Goal: Contribute content: Add original content to the website for others to see

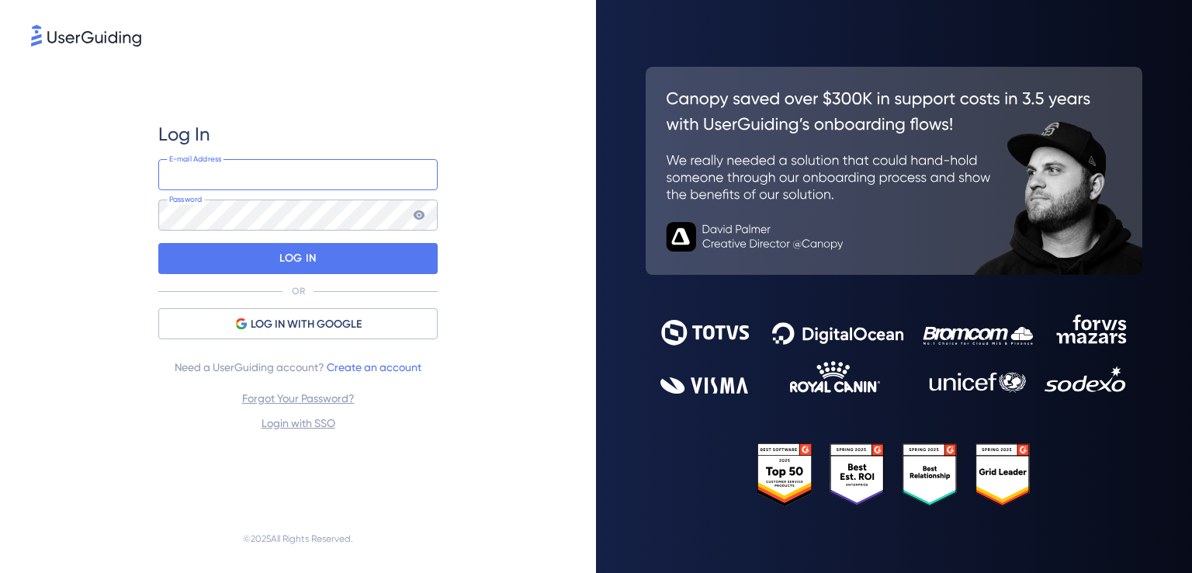
click at [265, 176] on input "email" at bounding box center [297, 174] width 279 height 31
type input "[PERSON_NAME][EMAIL_ADDRESS][DOMAIN_NAME]"
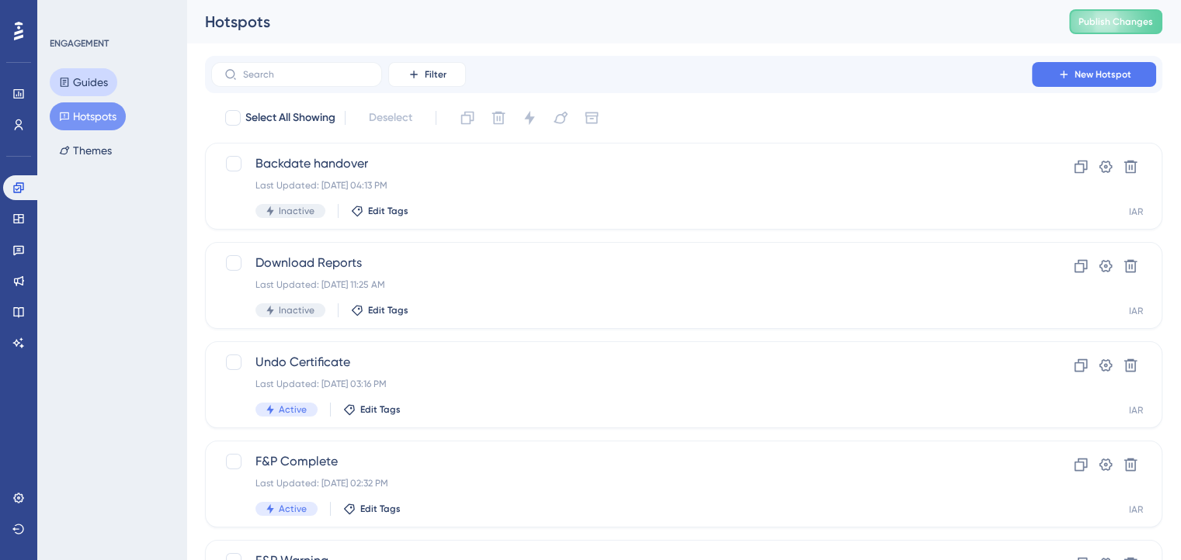
click at [90, 85] on button "Guides" at bounding box center [84, 82] width 68 height 28
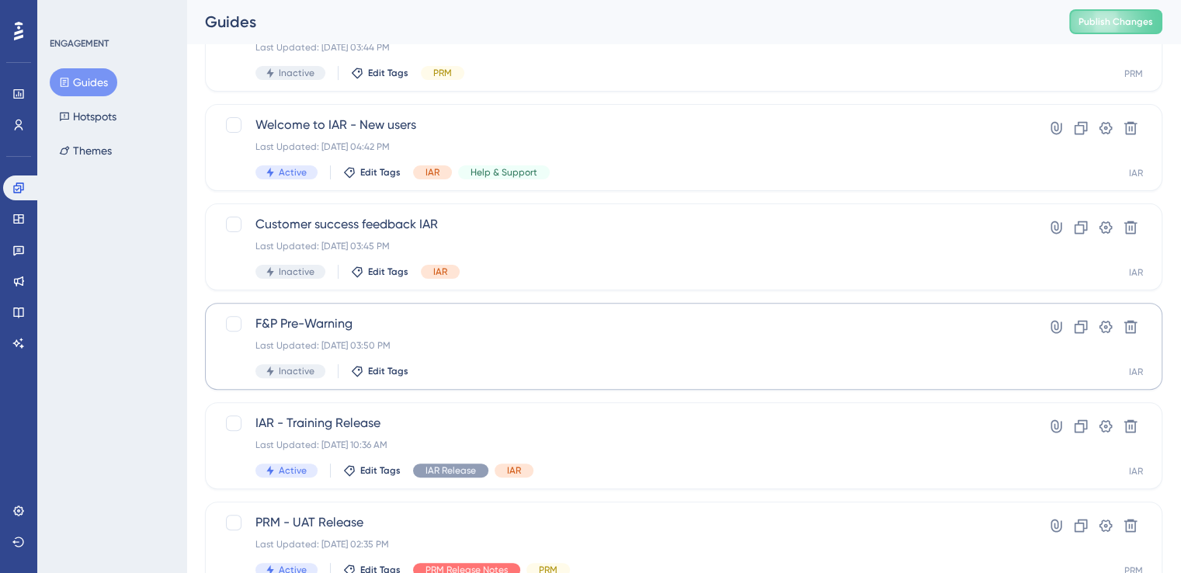
scroll to position [466, 0]
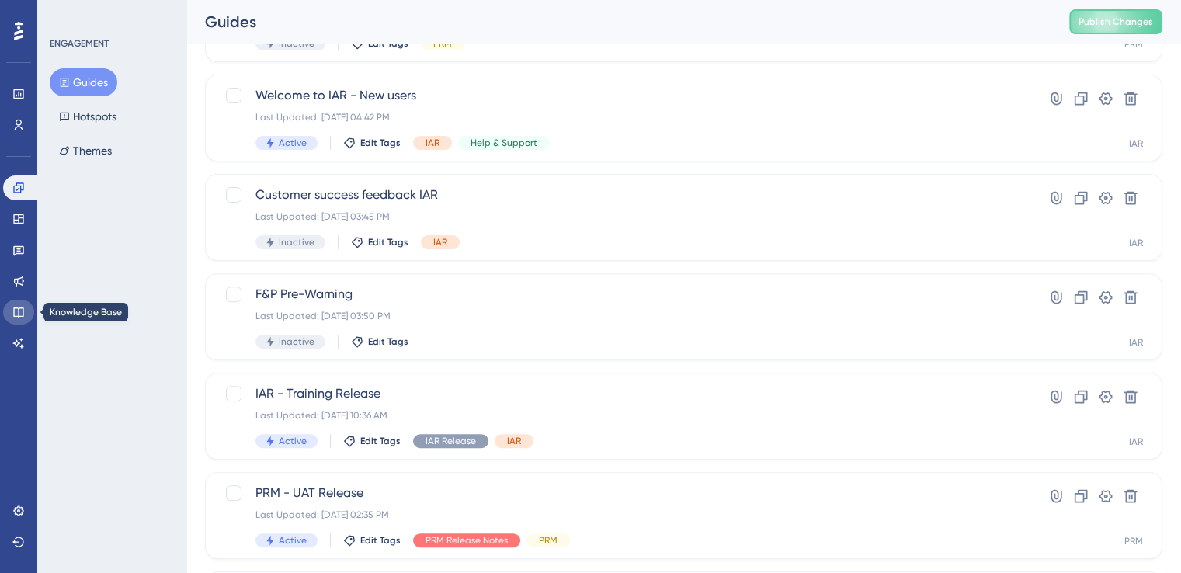
click at [21, 312] on icon at bounding box center [18, 312] width 12 height 12
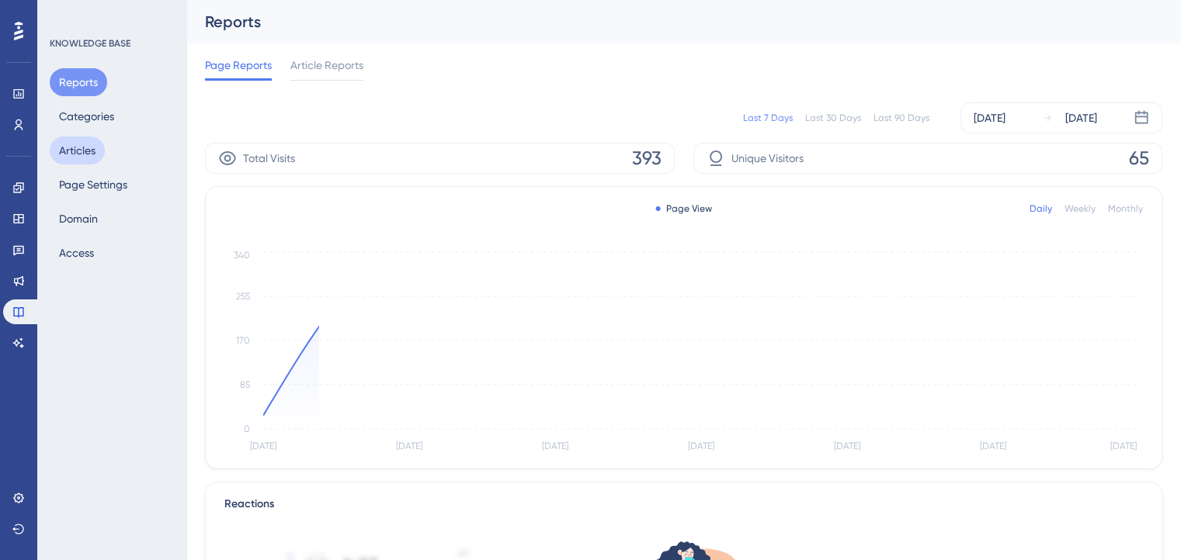
click at [74, 144] on button "Articles" at bounding box center [77, 151] width 55 height 28
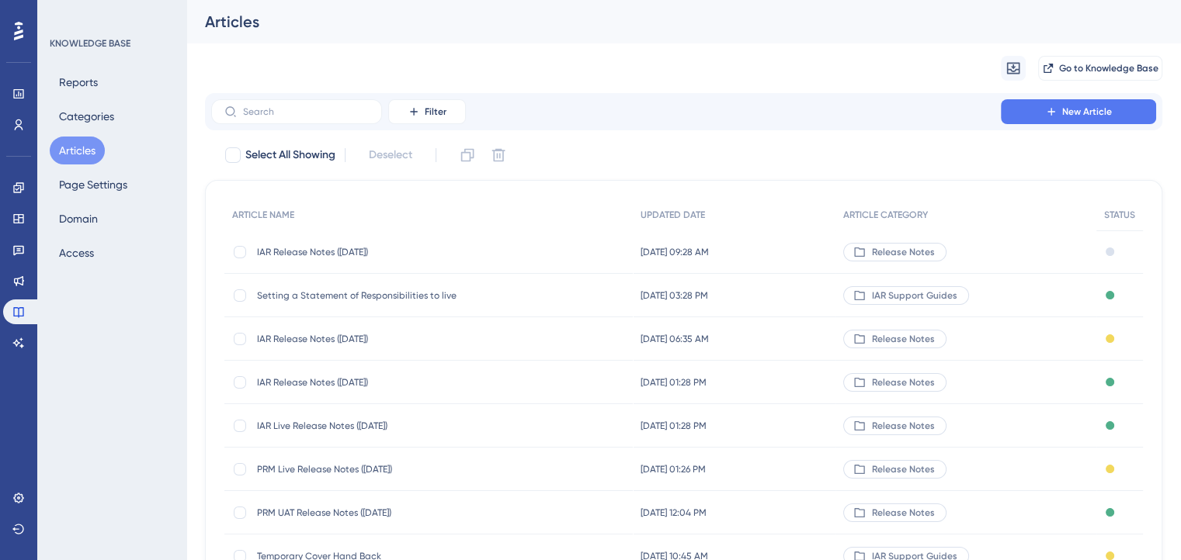
click at [334, 511] on span "PRM UAT Release Notes ([DATE])" at bounding box center [381, 513] width 248 height 12
click at [238, 515] on div at bounding box center [240, 513] width 12 height 12
click at [469, 156] on icon at bounding box center [468, 155] width 16 height 16
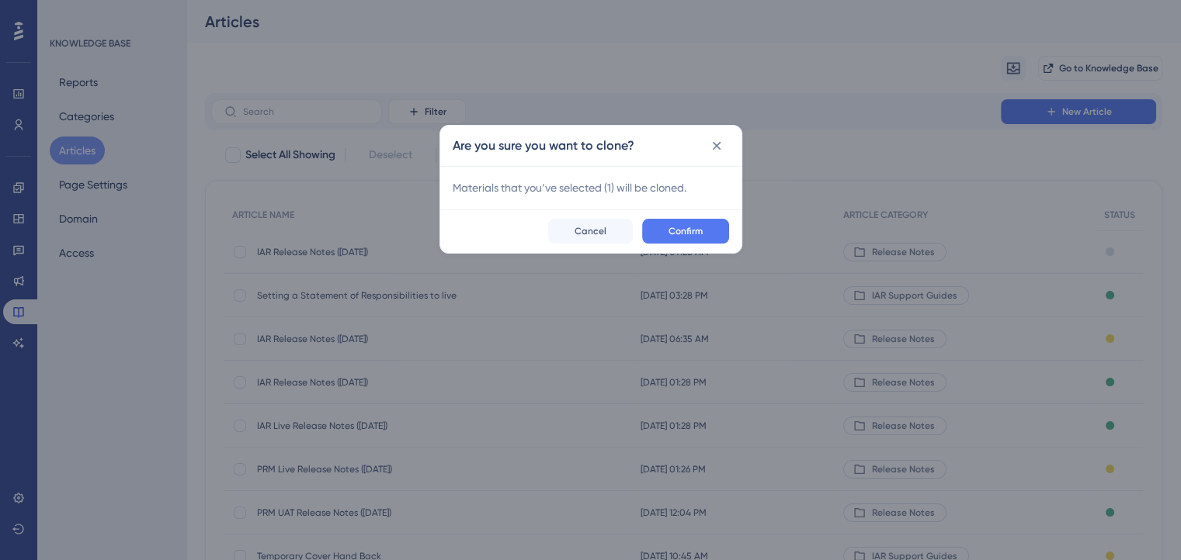
checkbox input "false"
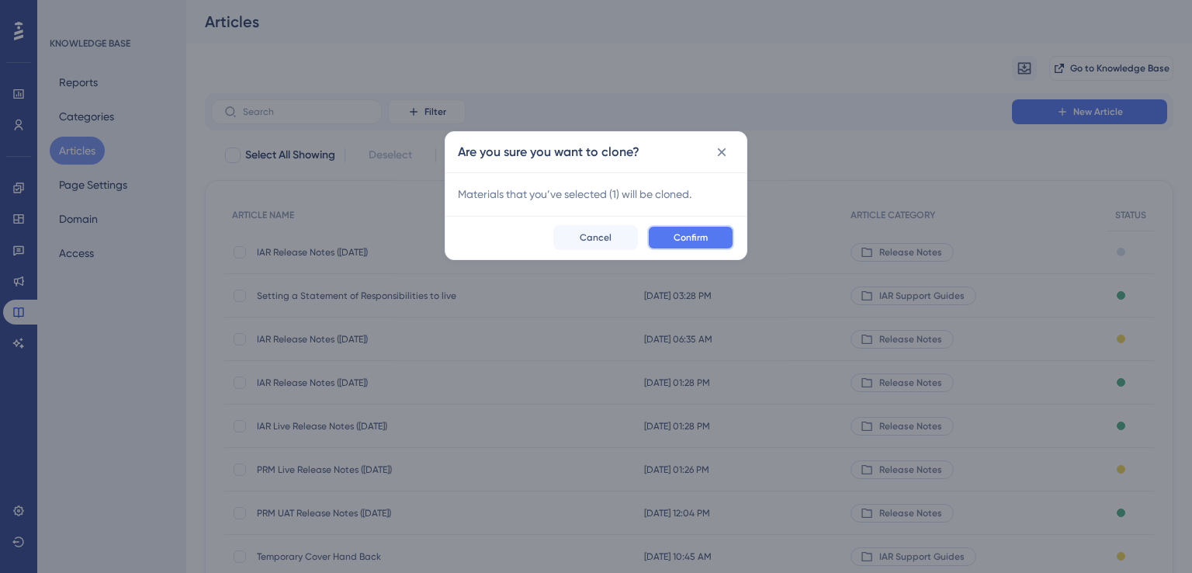
click at [706, 237] on span "Confirm" at bounding box center [691, 237] width 34 height 12
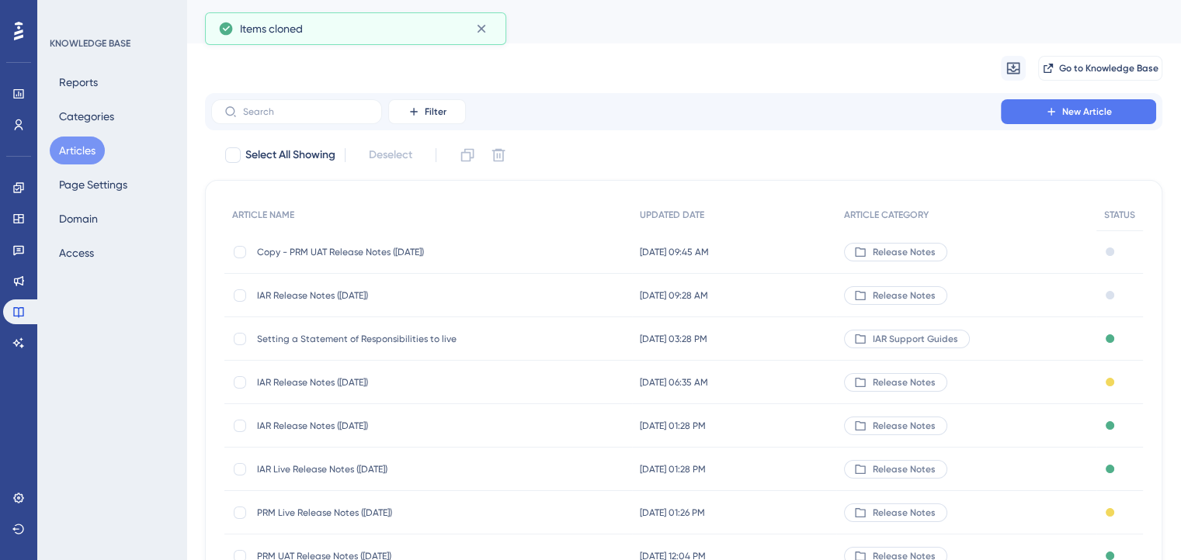
click at [415, 253] on span "Copy - PRM UAT Release Notes ([DATE])" at bounding box center [381, 252] width 248 height 12
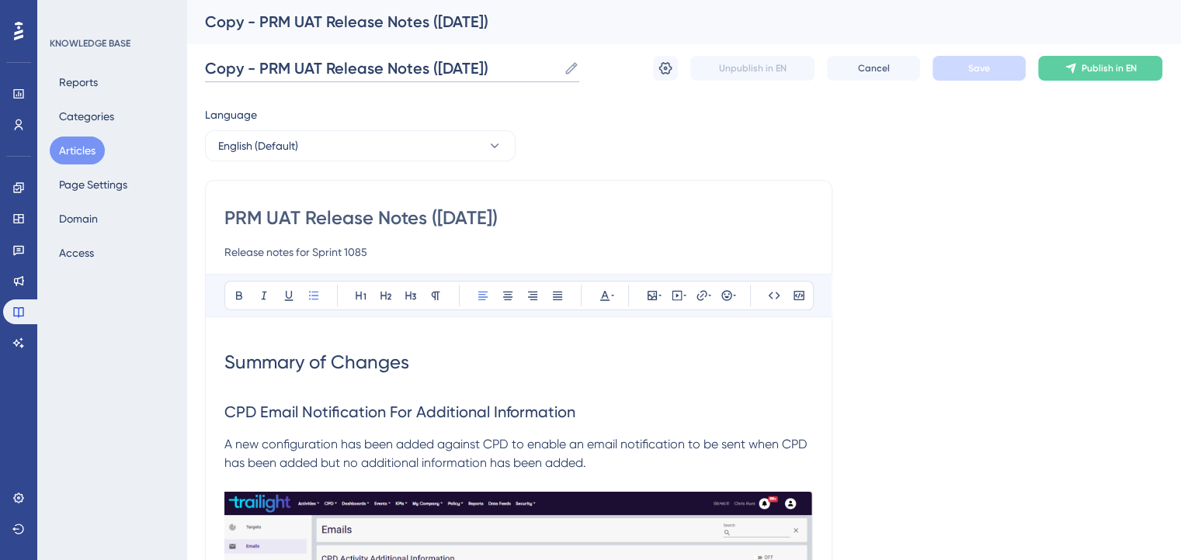
click at [254, 66] on input "Copy - PRM UAT Release Notes ([DATE])" at bounding box center [381, 68] width 352 height 22
drag, startPoint x: 258, startPoint y: 66, endPoint x: 198, endPoint y: 68, distance: 59.8
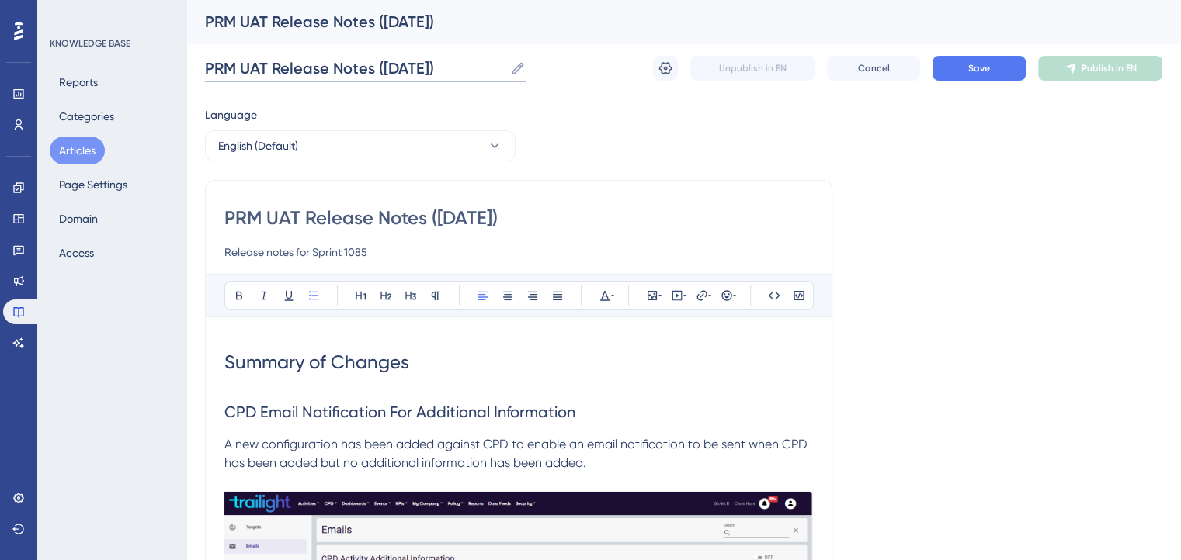
click at [399, 61] on input "PRM UAT Release Notes ([DATE])" at bounding box center [354, 68] width 299 height 22
type input "PRM UAT Release Notes (X/09/2025)"
click at [453, 213] on input "PRM UAT Release Notes ([DATE])" at bounding box center [518, 218] width 588 height 25
type input "PRM UAT Release Notes (X/09/2025)"
click at [363, 249] on input "Release notes for Sprint 1085" at bounding box center [518, 252] width 588 height 19
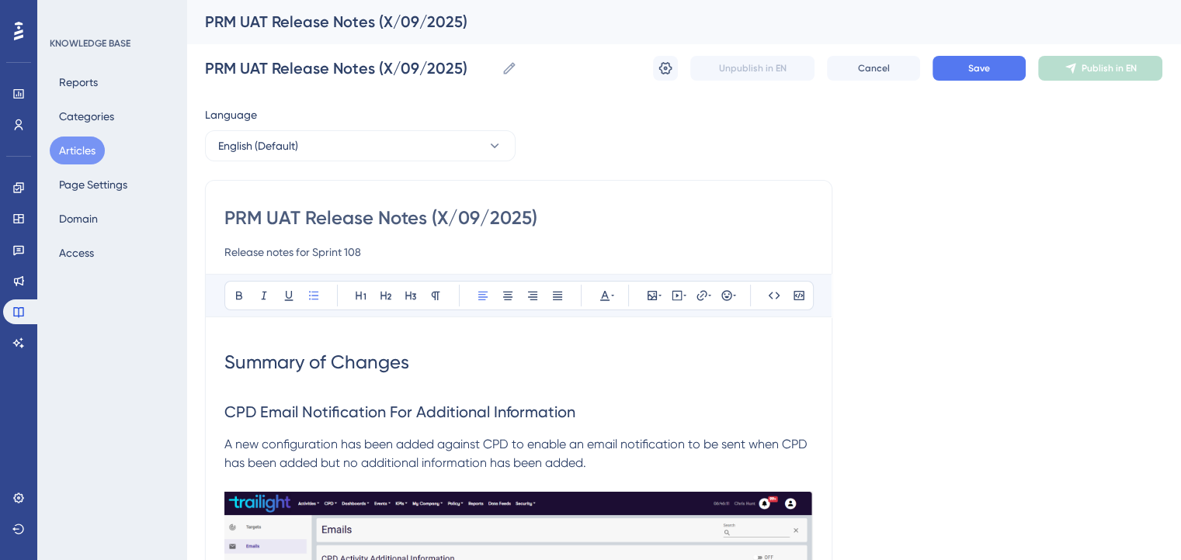
click at [378, 252] on input "Release notes for Sprint 108" at bounding box center [518, 252] width 588 height 19
click at [422, 255] on input "Release notes for Sprint 108" at bounding box center [518, 252] width 588 height 19
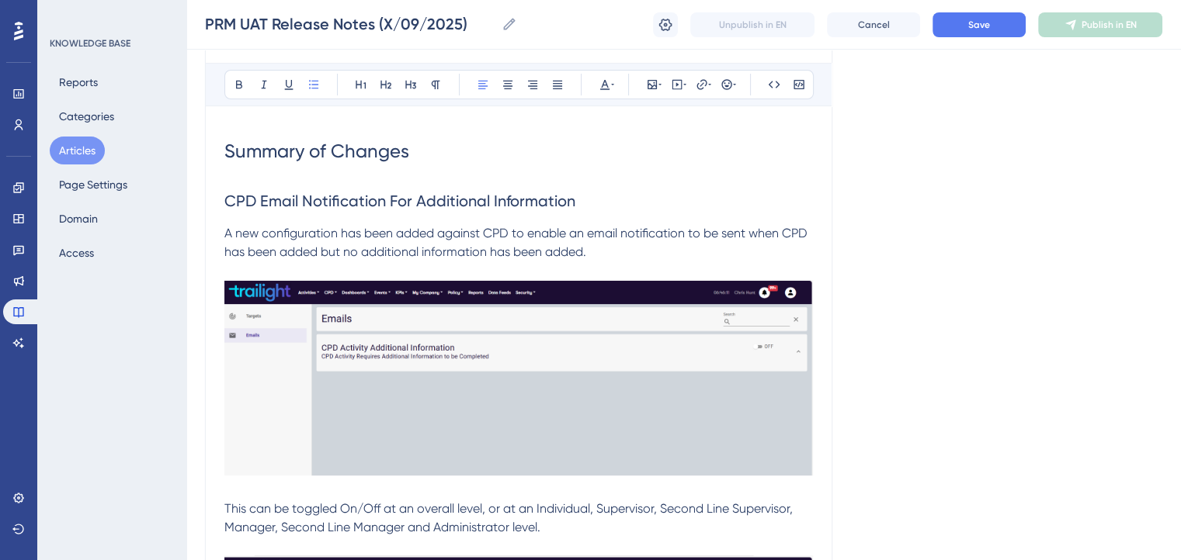
scroll to position [233, 0]
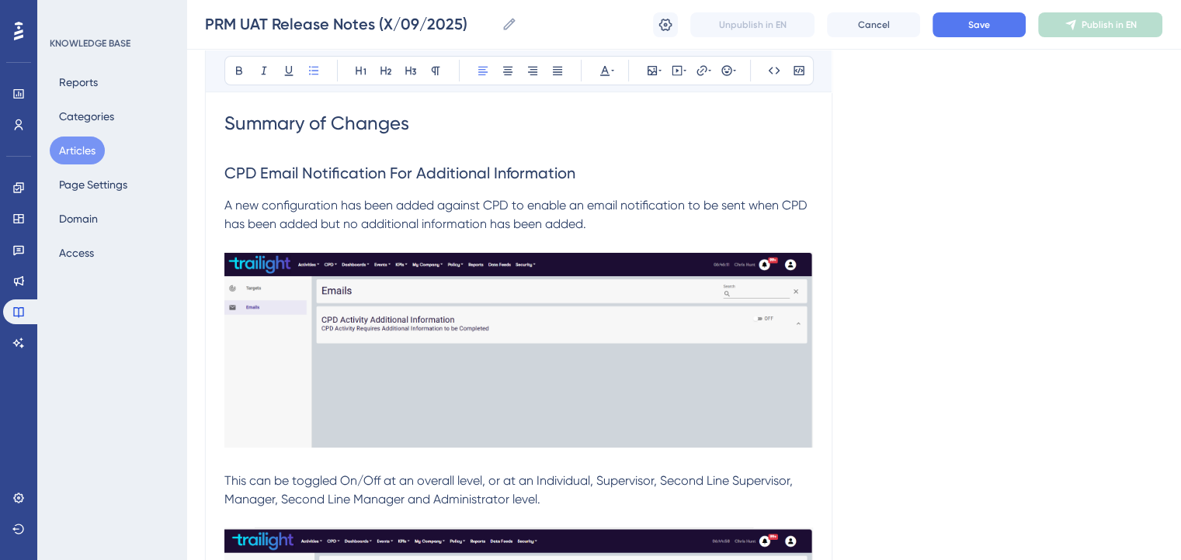
type input "Release notes for Sprint 1088"
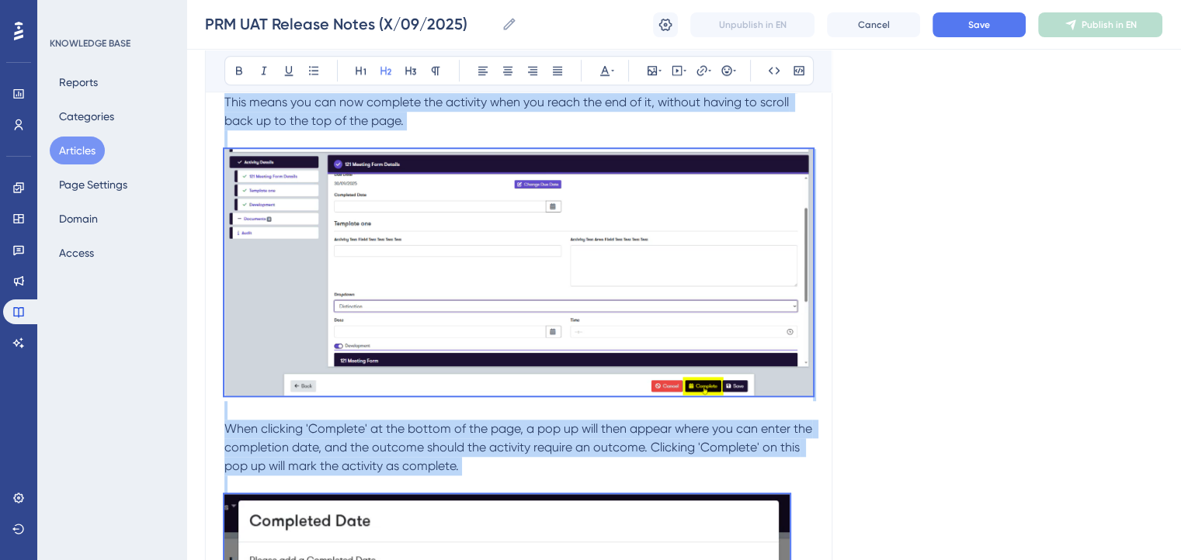
scroll to position [1450, 0]
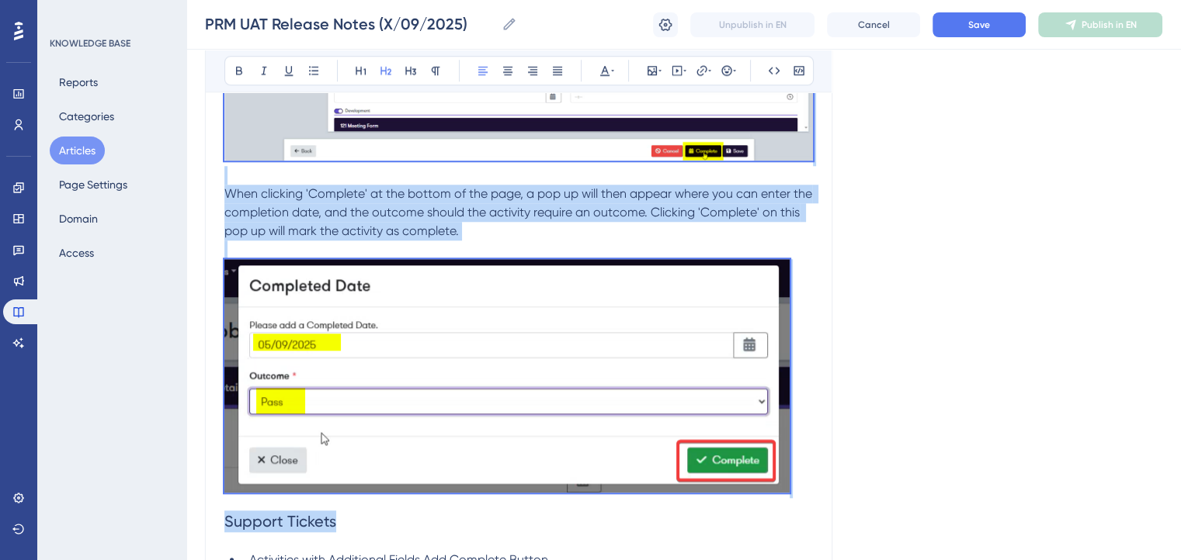
drag, startPoint x: 226, startPoint y: 172, endPoint x: 805, endPoint y: 501, distance: 666.1
click at [810, 494] on p at bounding box center [518, 378] width 588 height 239
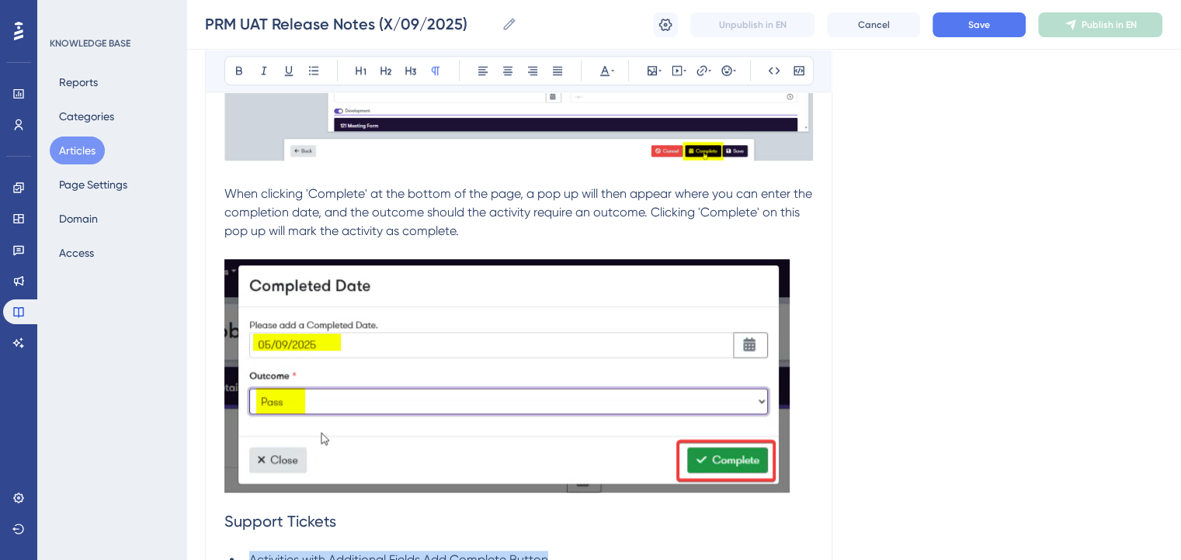
drag, startPoint x: 814, startPoint y: 491, endPoint x: 770, endPoint y: 459, distance: 55.0
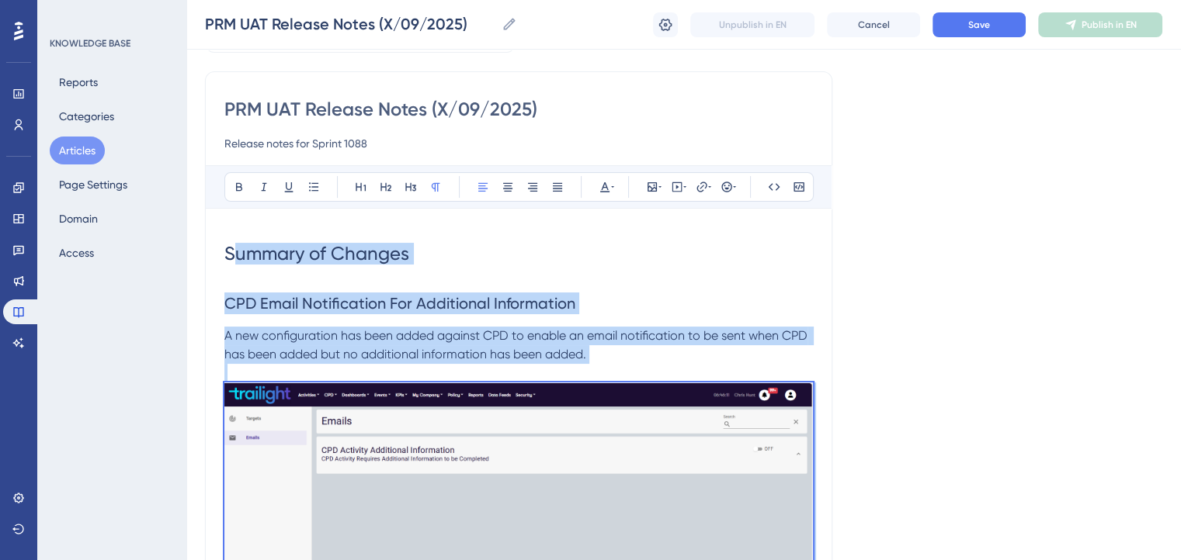
scroll to position [0, 0]
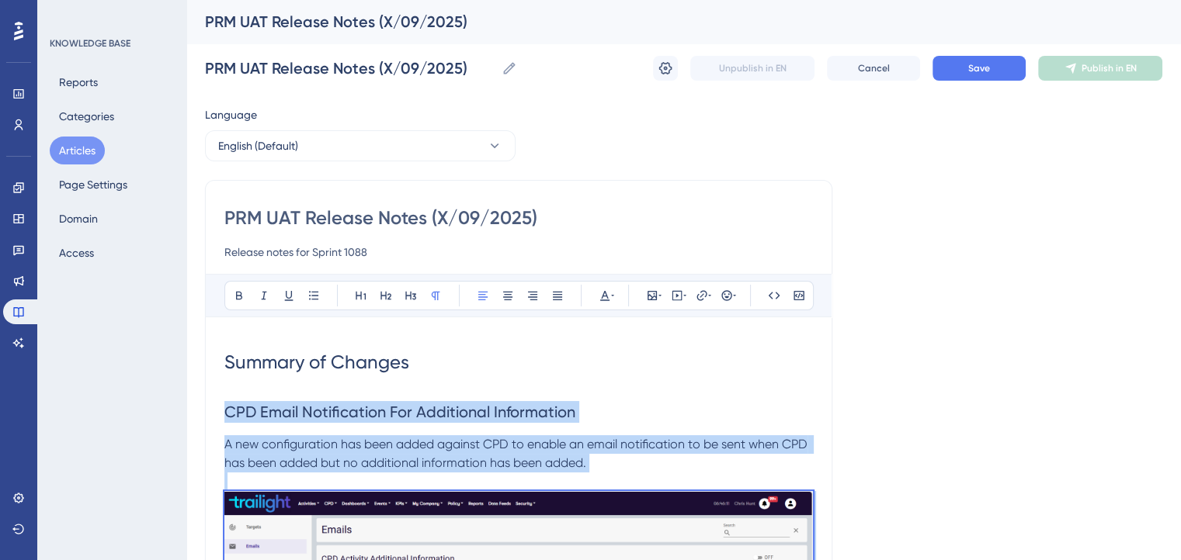
drag, startPoint x: 806, startPoint y: 492, endPoint x: 223, endPoint y: 421, distance: 587.3
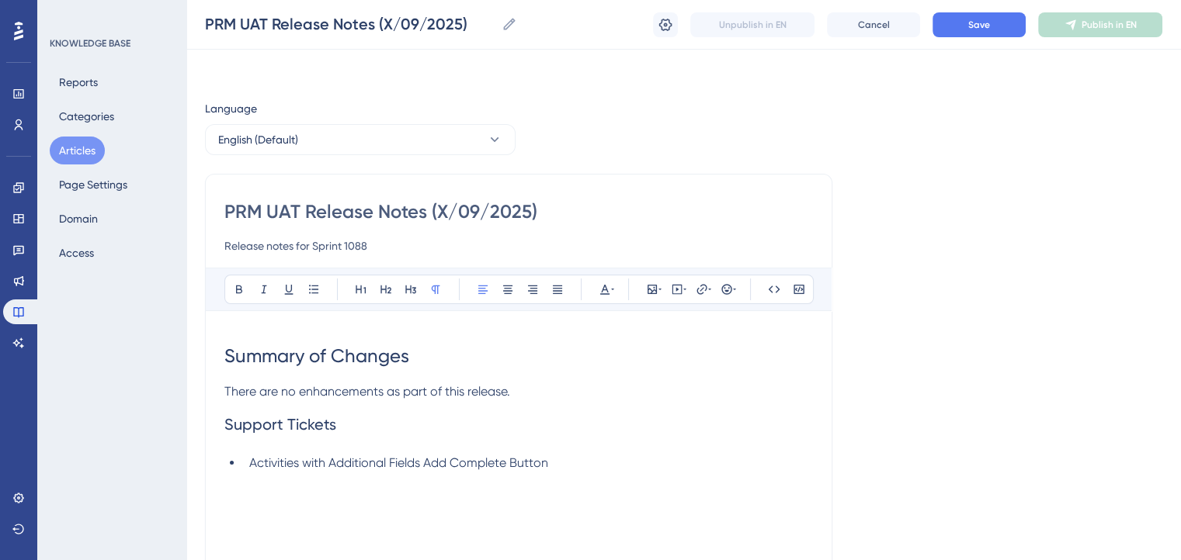
scroll to position [118, 0]
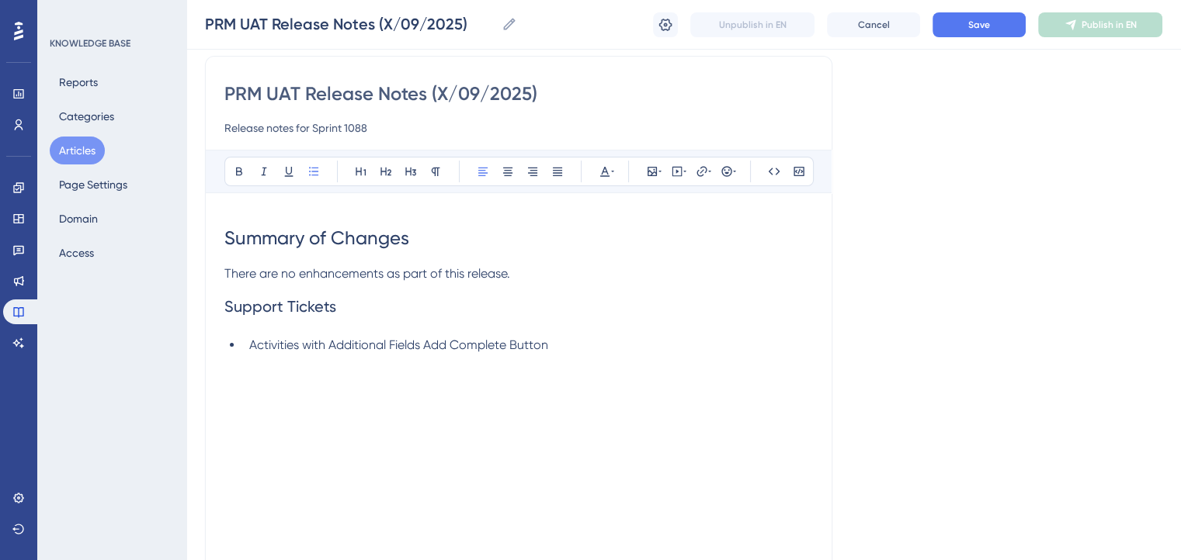
click at [577, 336] on li "Activities with Additional Fields Add Complete Button" at bounding box center [528, 345] width 570 height 19
click at [574, 336] on li "Activities with Additional Fields Add Complete Button" at bounding box center [528, 345] width 570 height 19
click at [338, 337] on li at bounding box center [528, 345] width 570 height 19
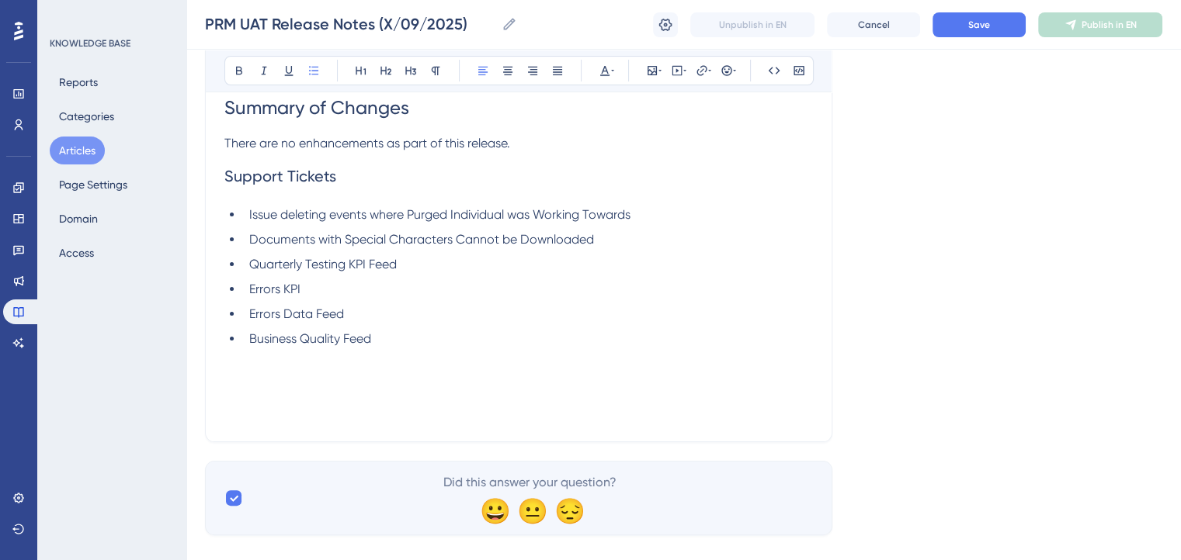
scroll to position [272, 0]
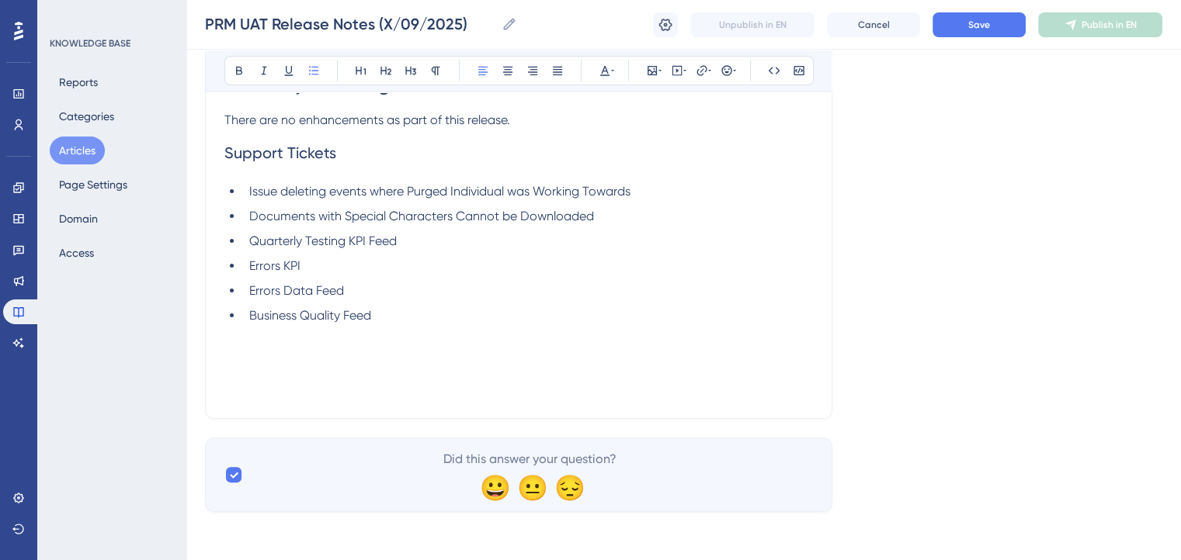
click at [1119, 252] on div "Language English (Default) PRM UAT Release Notes (X/09/2025) Release notes for …" at bounding box center [683, 170] width 957 height 685
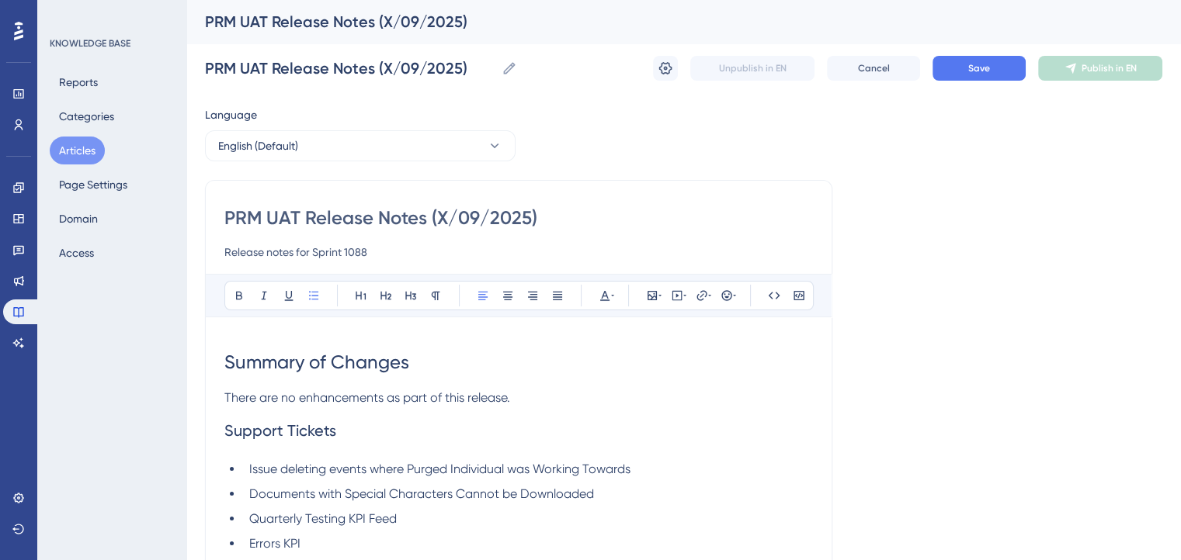
scroll to position [0, 0]
click at [977, 71] on span "Save" at bounding box center [979, 68] width 22 height 12
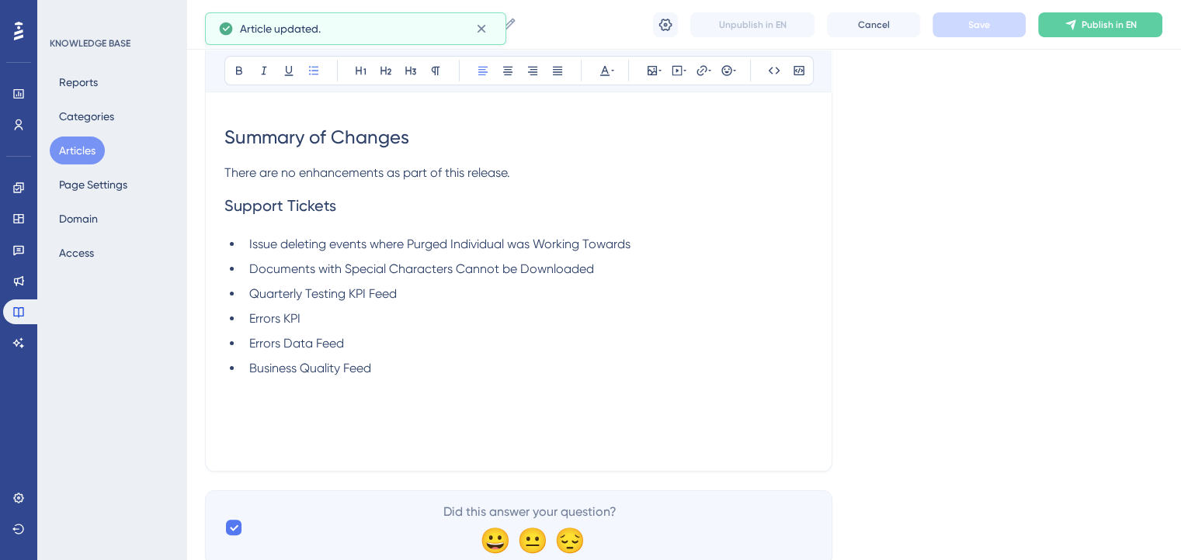
scroll to position [233, 0]
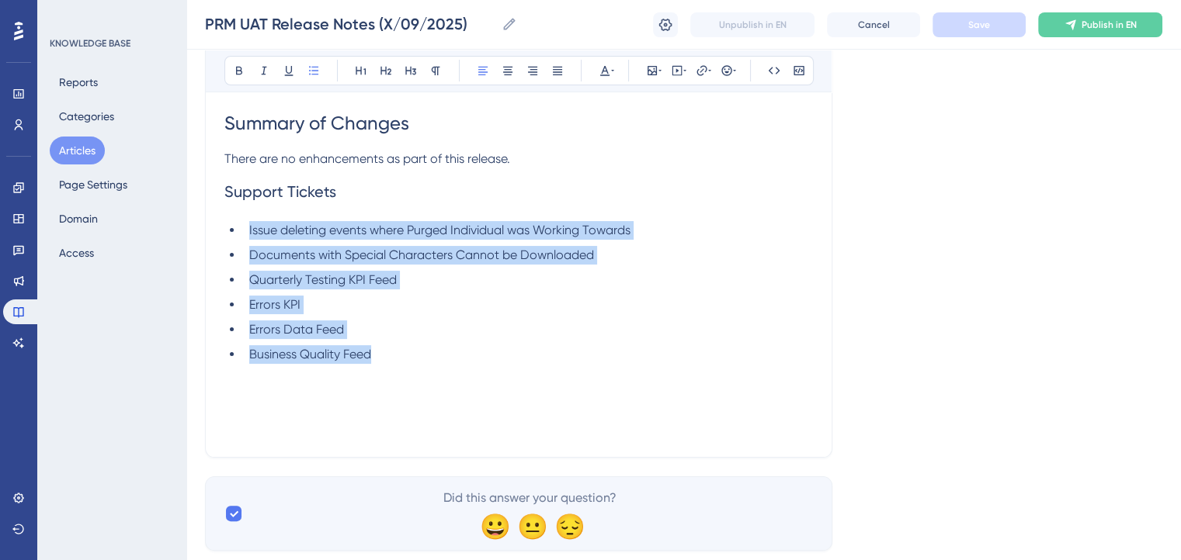
drag, startPoint x: 394, startPoint y: 360, endPoint x: 244, endPoint y: 233, distance: 196.6
click at [244, 233] on ul "Issue deleting events where Purged Individual was Working Towards Documents wit…" at bounding box center [518, 292] width 588 height 143
copy ul "Issue deleting events where Purged Individual was Working Towards Documents wit…"
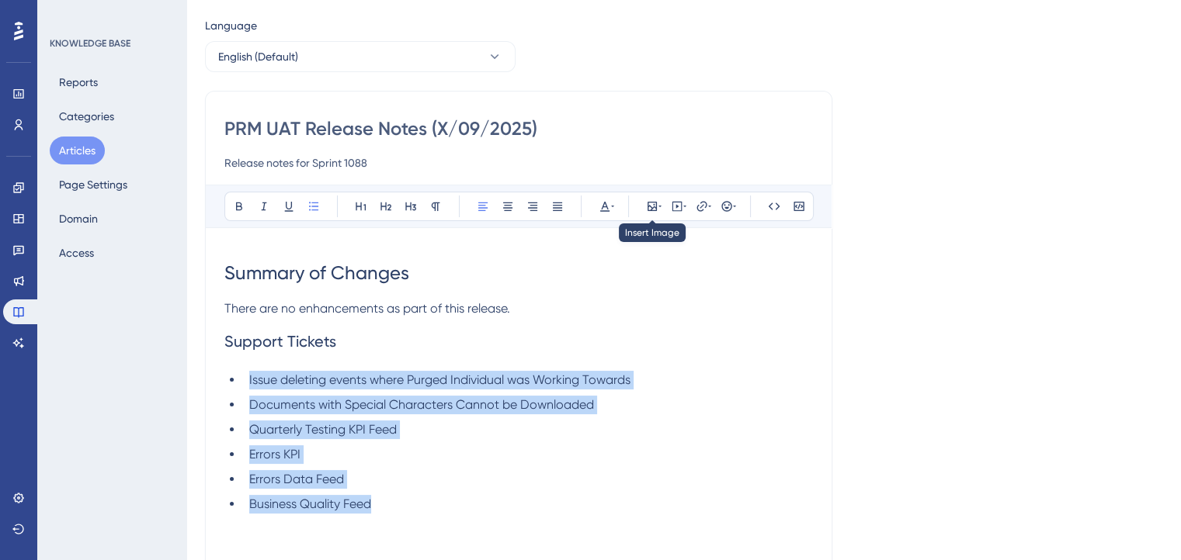
scroll to position [0, 0]
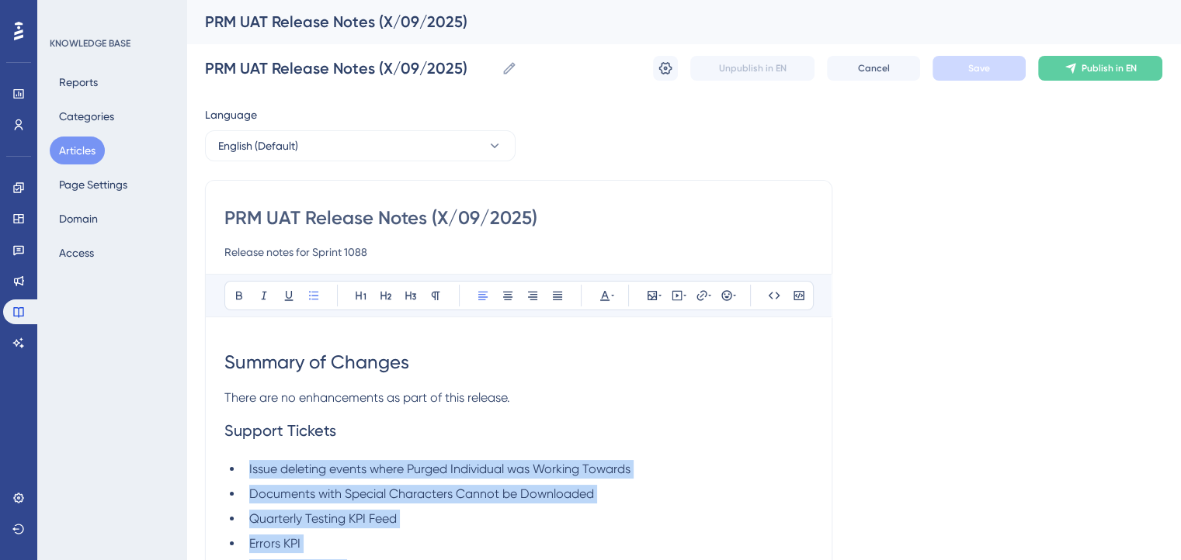
click at [84, 158] on button "Articles" at bounding box center [77, 151] width 55 height 28
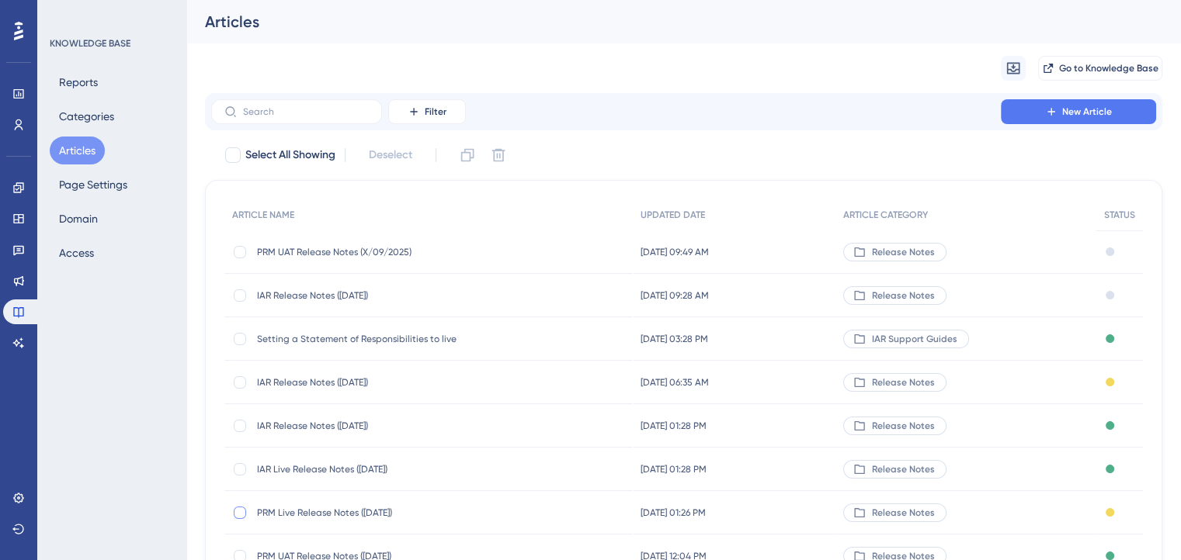
click at [238, 512] on div at bounding box center [240, 513] width 12 height 12
click at [472, 158] on icon at bounding box center [467, 155] width 13 height 13
checkbox input "false"
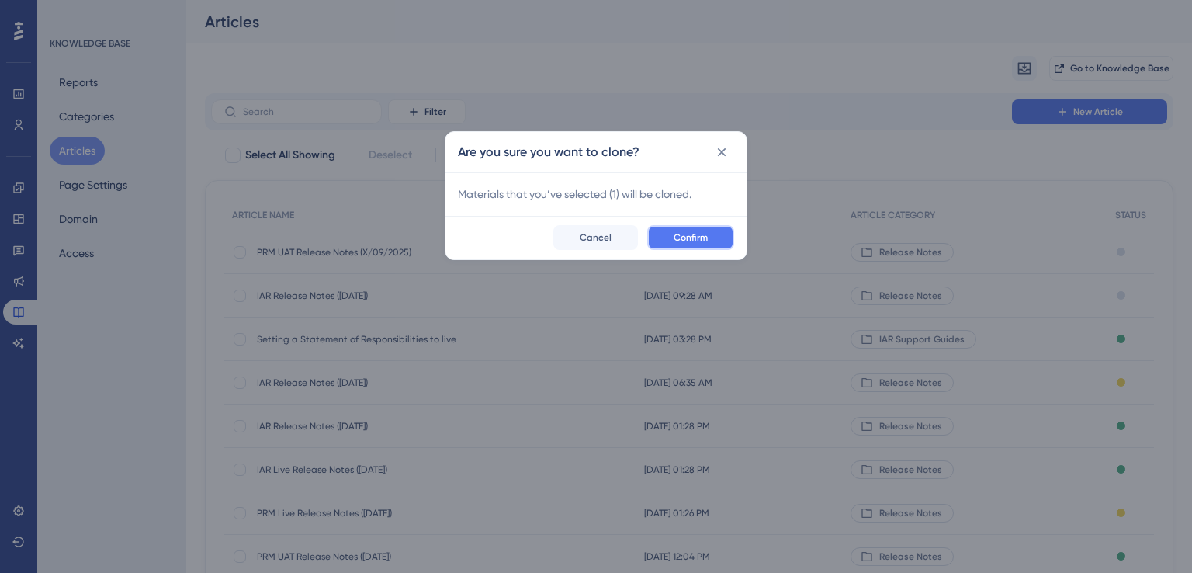
click at [696, 238] on span "Confirm" at bounding box center [691, 237] width 34 height 12
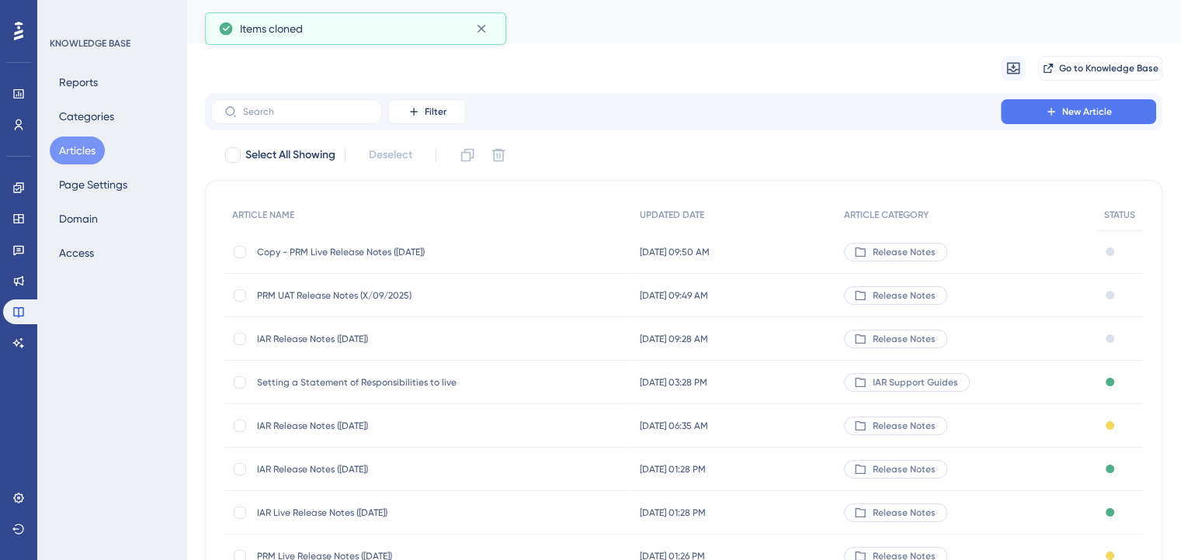
click at [373, 255] on span "Copy - PRM Live Release Notes ([DATE])" at bounding box center [381, 252] width 248 height 12
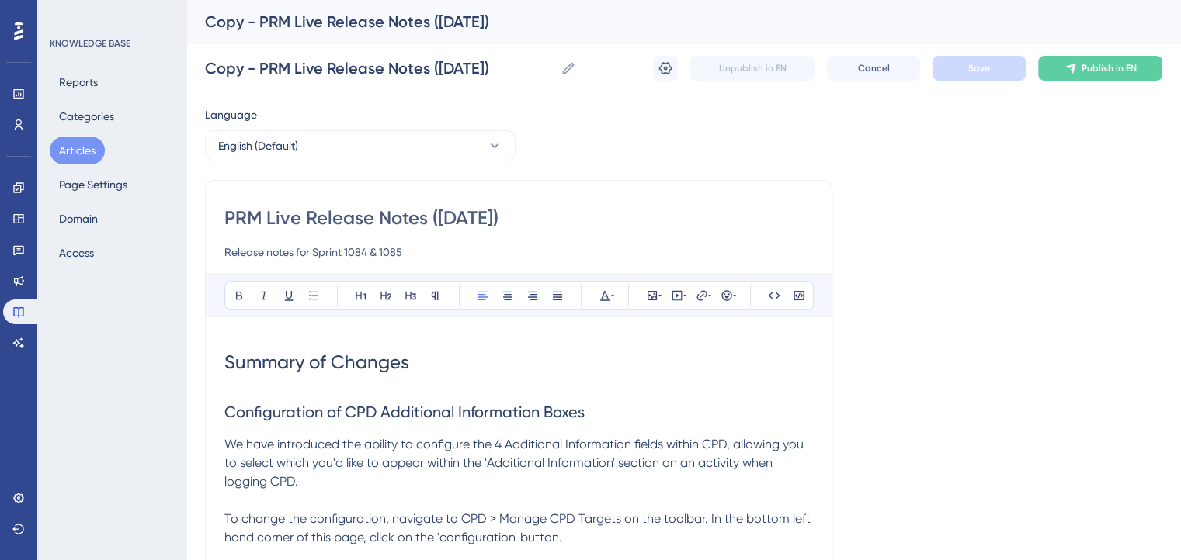
click at [454, 211] on input "PRM Live Release Notes ([DATE])" at bounding box center [518, 218] width 588 height 25
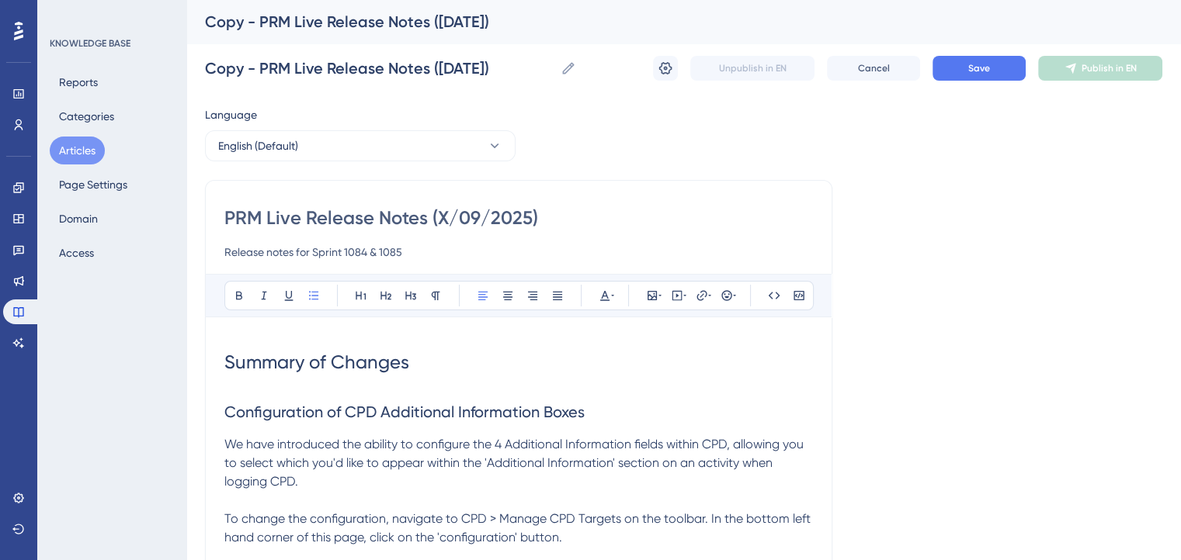
type input "PRM Live Release Notes (X/09/2025)"
click at [401, 249] on input "Release notes for Sprint 1084 & 1085" at bounding box center [518, 252] width 588 height 19
click at [379, 254] on input "Release notes for Sprint 1087 & 1088" at bounding box center [518, 252] width 588 height 19
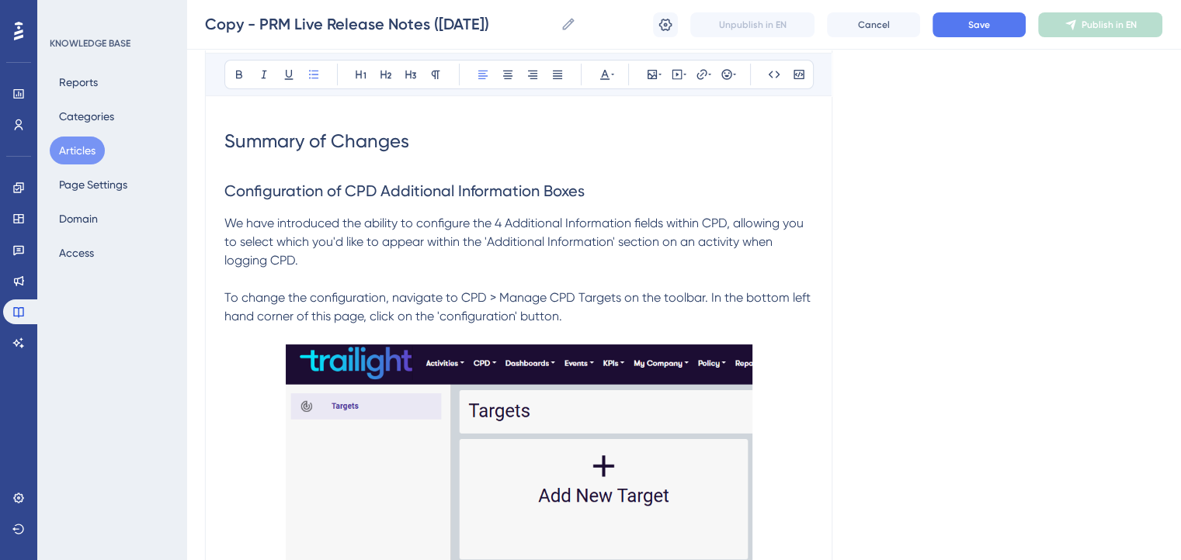
scroll to position [233, 0]
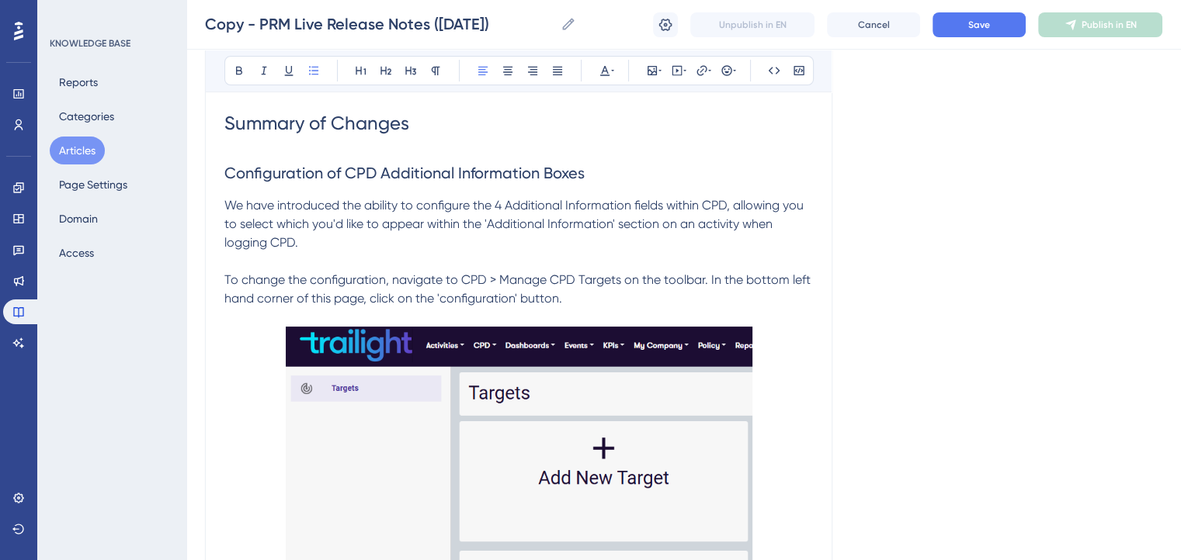
type input "Release notes for Sprint 1087 & 1088"
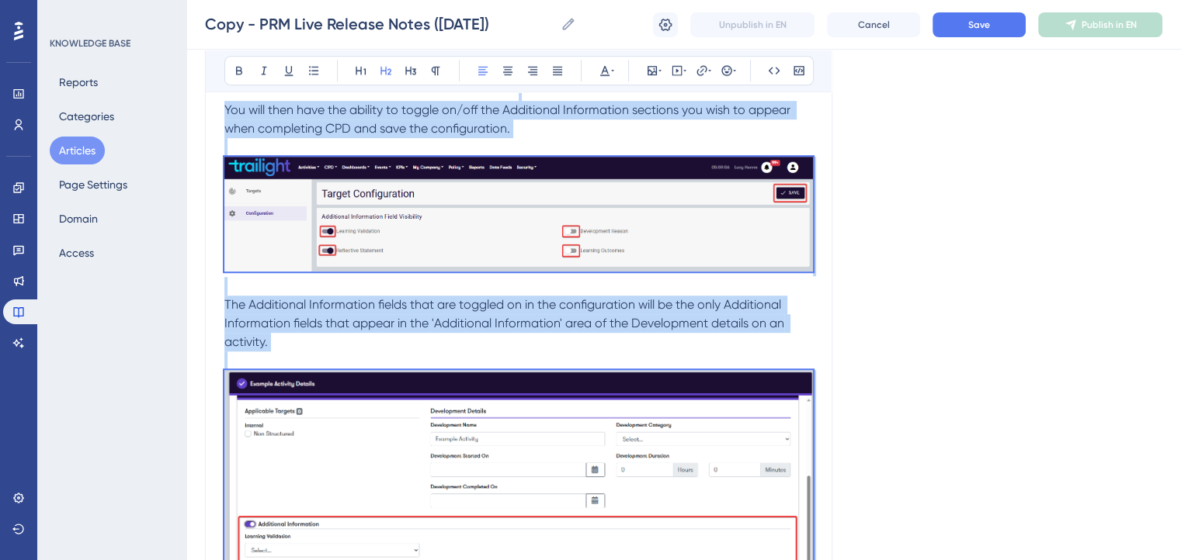
scroll to position [1698, 0]
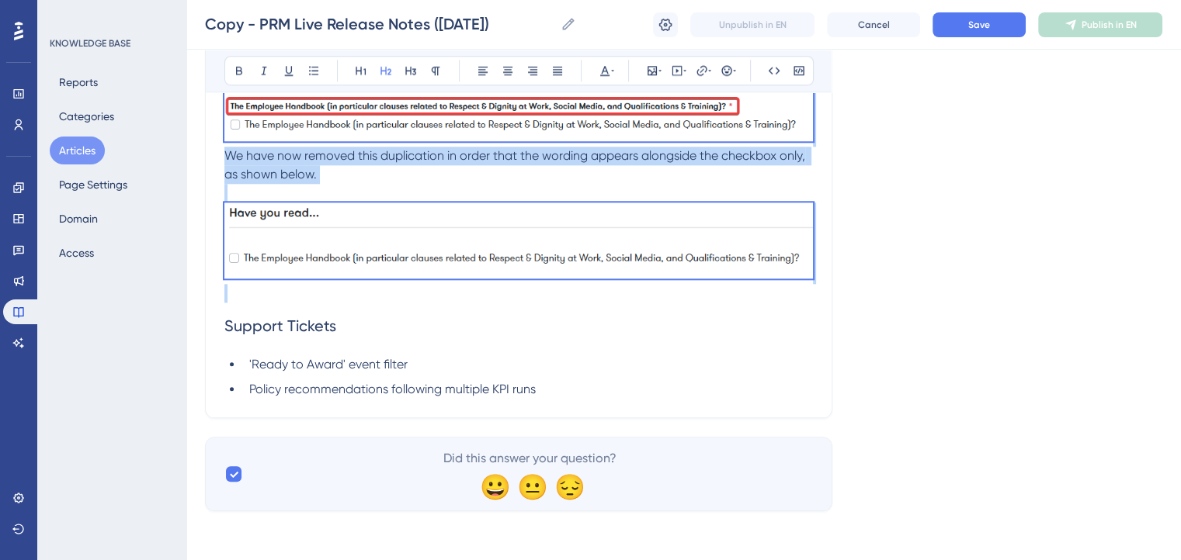
drag, startPoint x: 228, startPoint y: 172, endPoint x: 553, endPoint y: 295, distance: 347.6
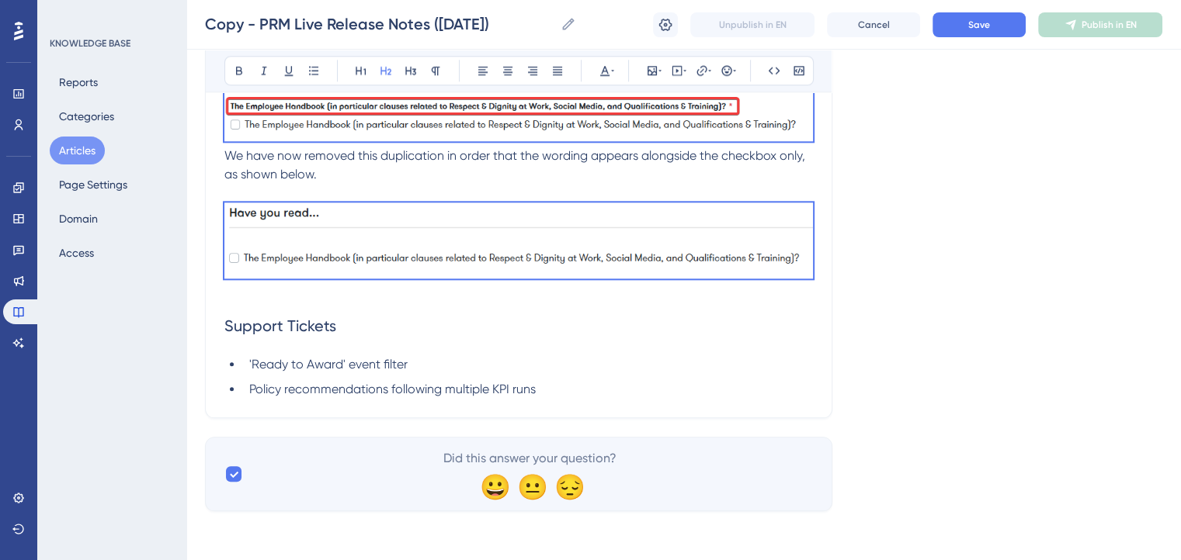
scroll to position [272, 0]
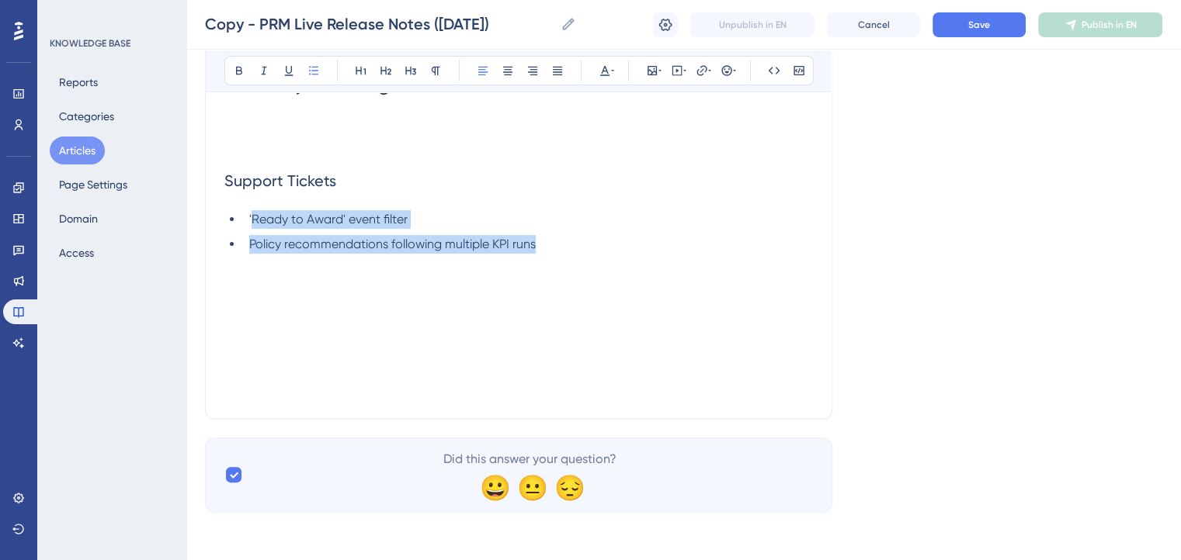
drag, startPoint x: 571, startPoint y: 251, endPoint x: 253, endPoint y: 218, distance: 319.9
click at [253, 218] on ul "'Ready to Award' event filter Policy recommendations following multiple KPI runs" at bounding box center [518, 231] width 588 height 43
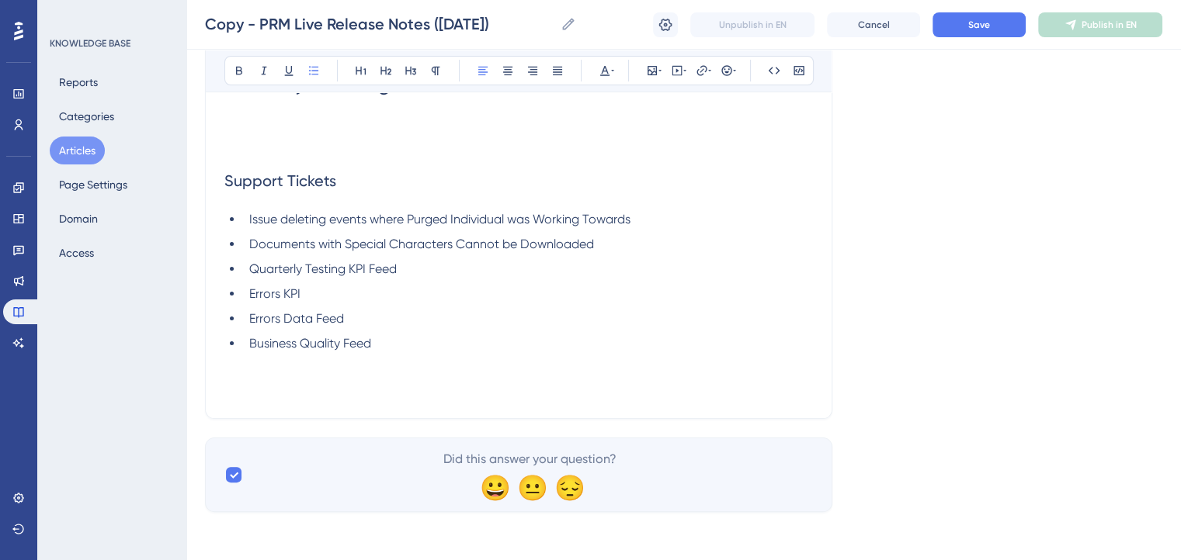
click at [85, 152] on button "Articles" at bounding box center [77, 151] width 55 height 28
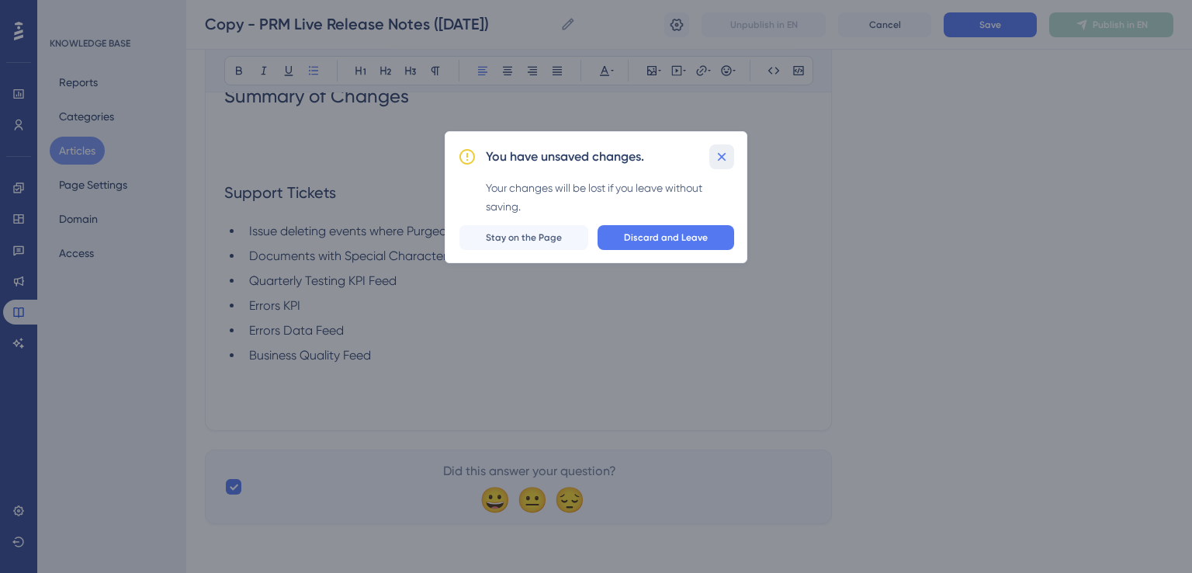
click at [721, 161] on icon at bounding box center [722, 157] width 16 height 16
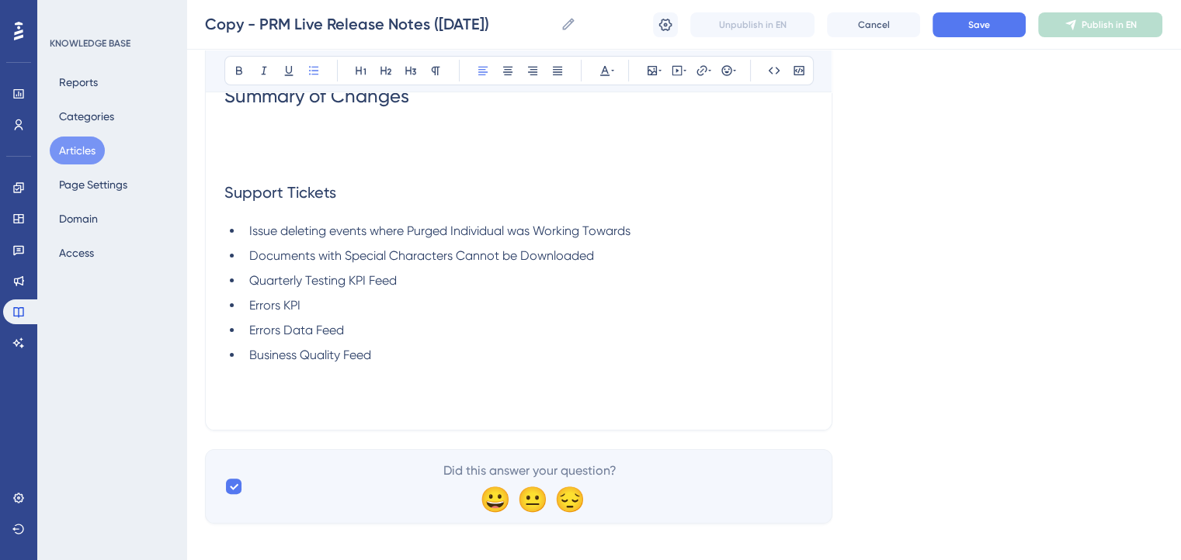
click at [73, 151] on button "Articles" at bounding box center [77, 151] width 55 height 28
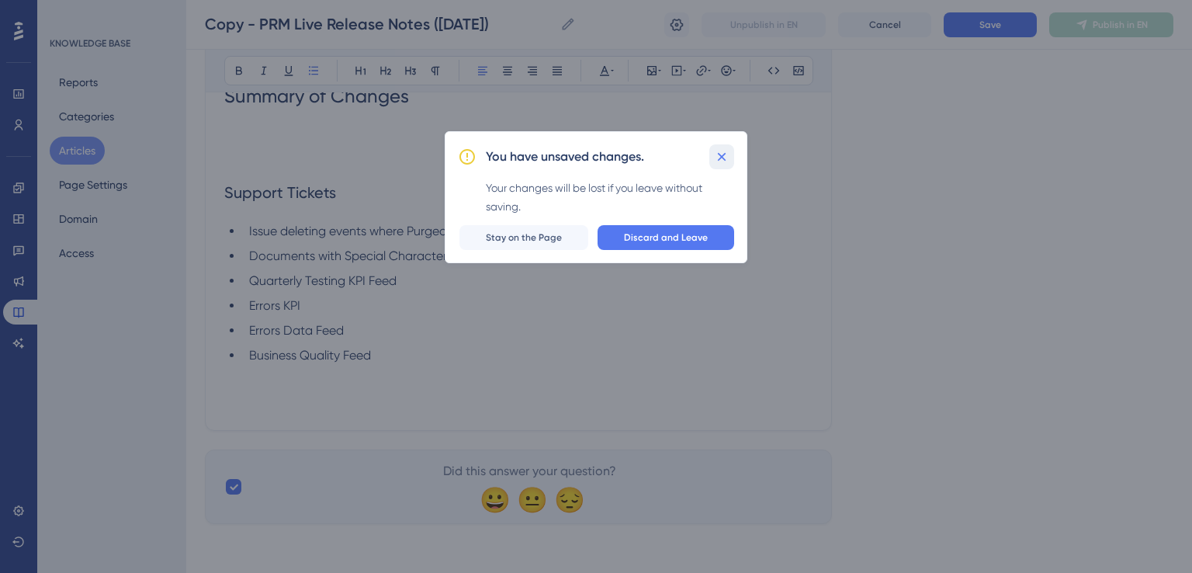
click at [720, 153] on icon at bounding box center [722, 157] width 16 height 16
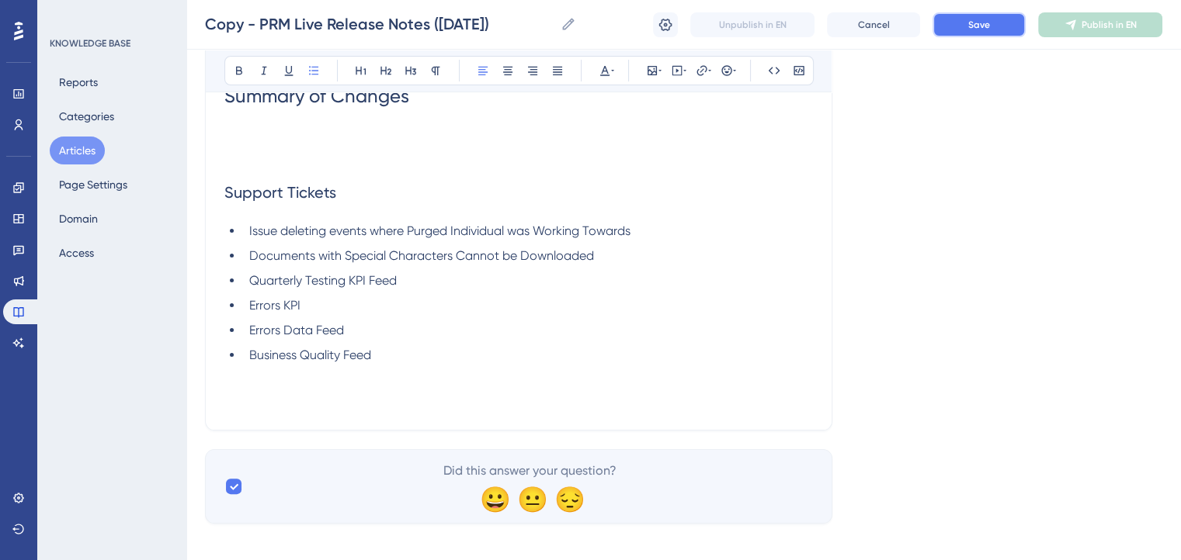
click at [959, 23] on button "Save" at bounding box center [978, 24] width 93 height 25
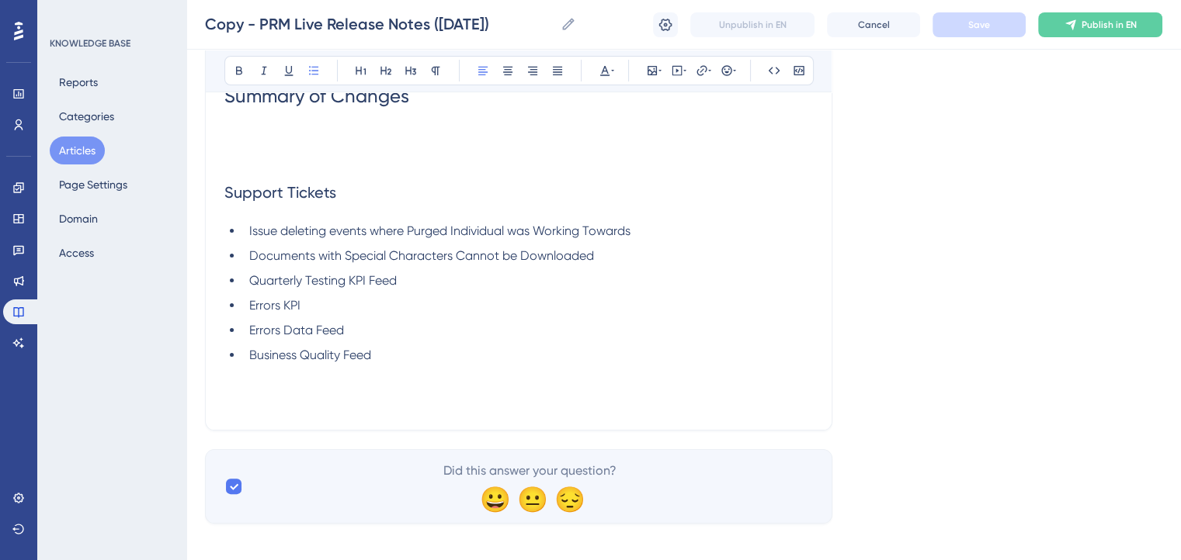
drag, startPoint x: 96, startPoint y: 144, endPoint x: 71, endPoint y: 151, distance: 25.8
click at [71, 151] on button "Articles" at bounding box center [77, 151] width 55 height 28
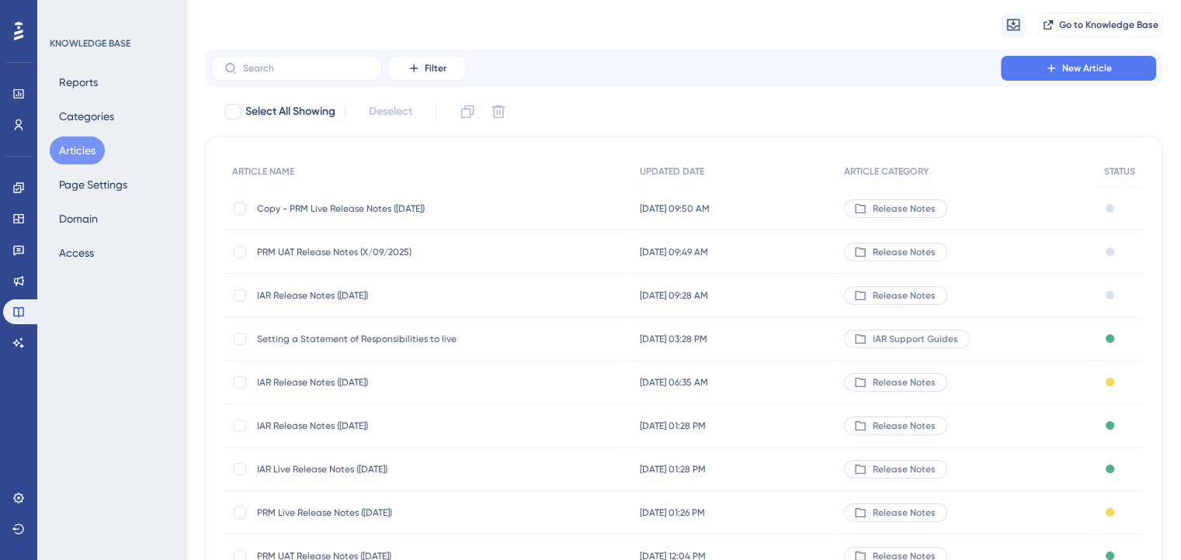
scroll to position [78, 0]
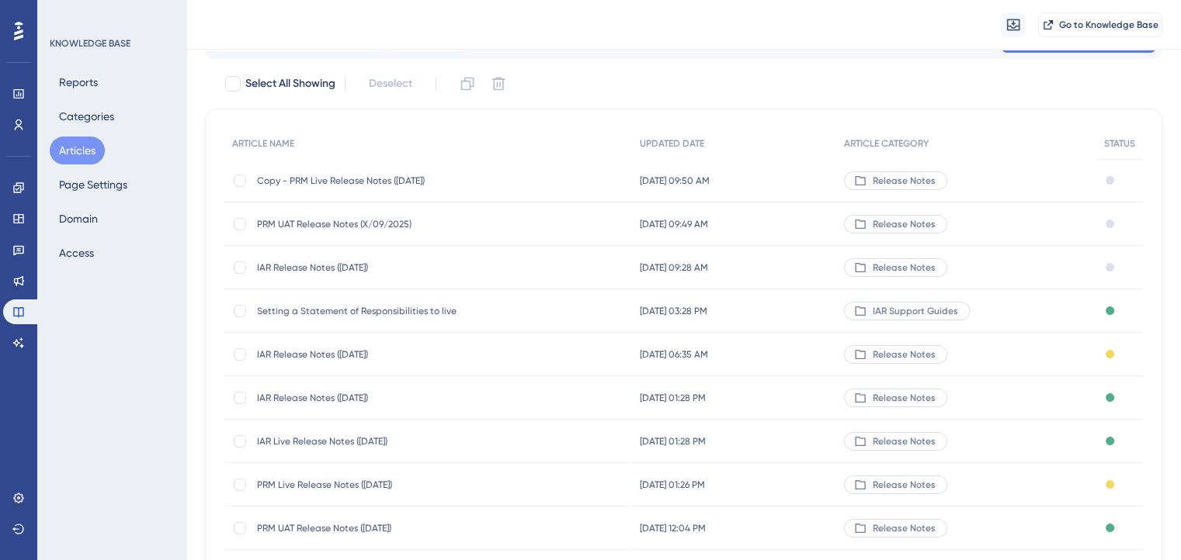
click at [335, 526] on span "PRM UAT Release Notes ([DATE])" at bounding box center [381, 528] width 248 height 12
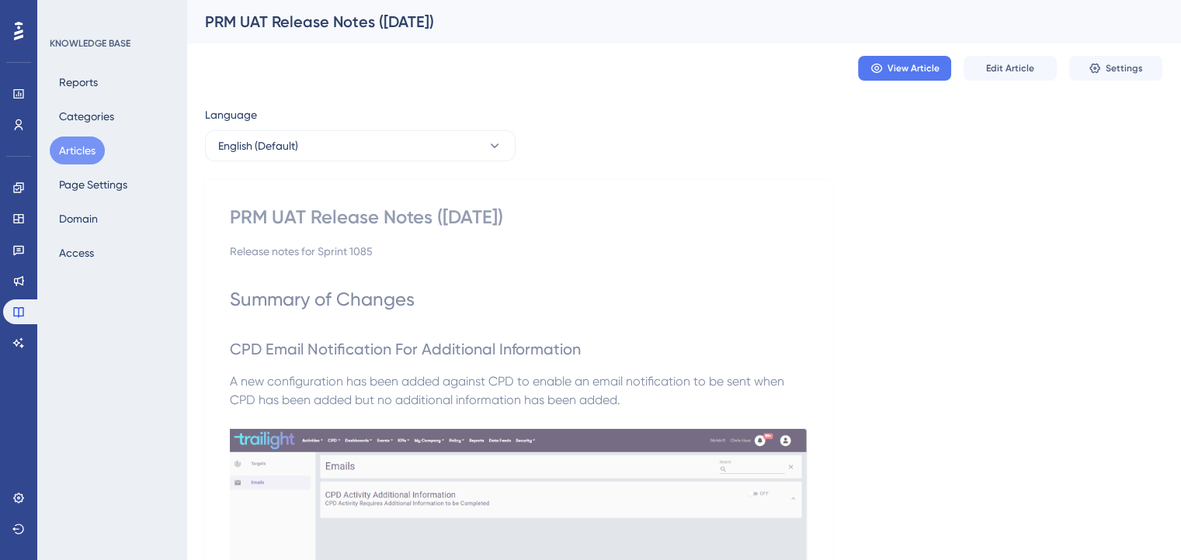
click at [347, 348] on span "CPD Email Notification For Additional Information" at bounding box center [405, 349] width 351 height 19
click at [881, 69] on icon at bounding box center [875, 68] width 11 height 9
click at [436, 349] on span "CPD Email Notification For Additional Information" at bounding box center [405, 349] width 351 height 19
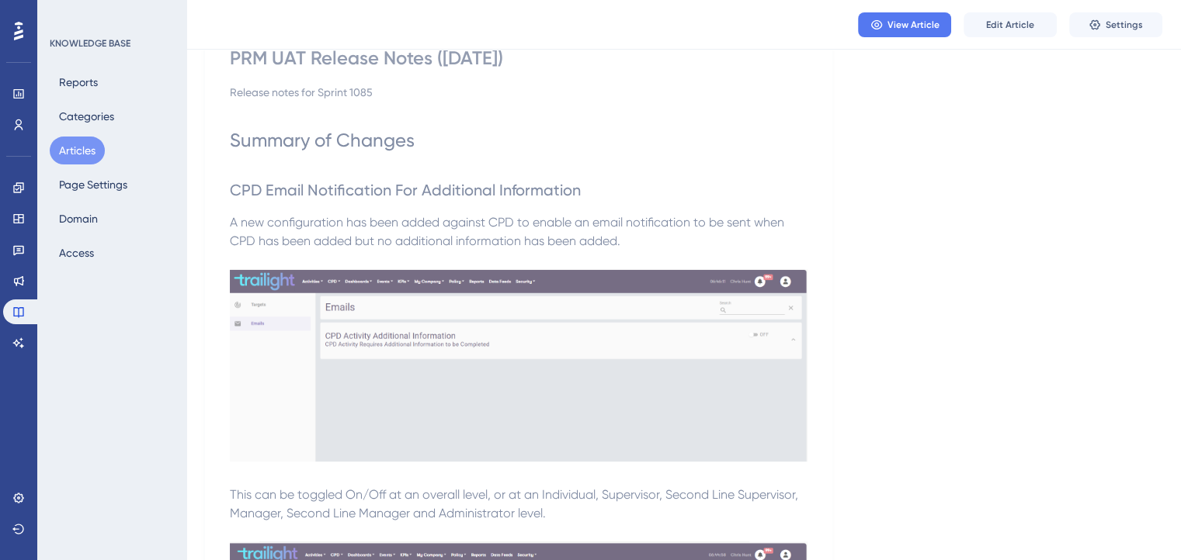
scroll to position [155, 0]
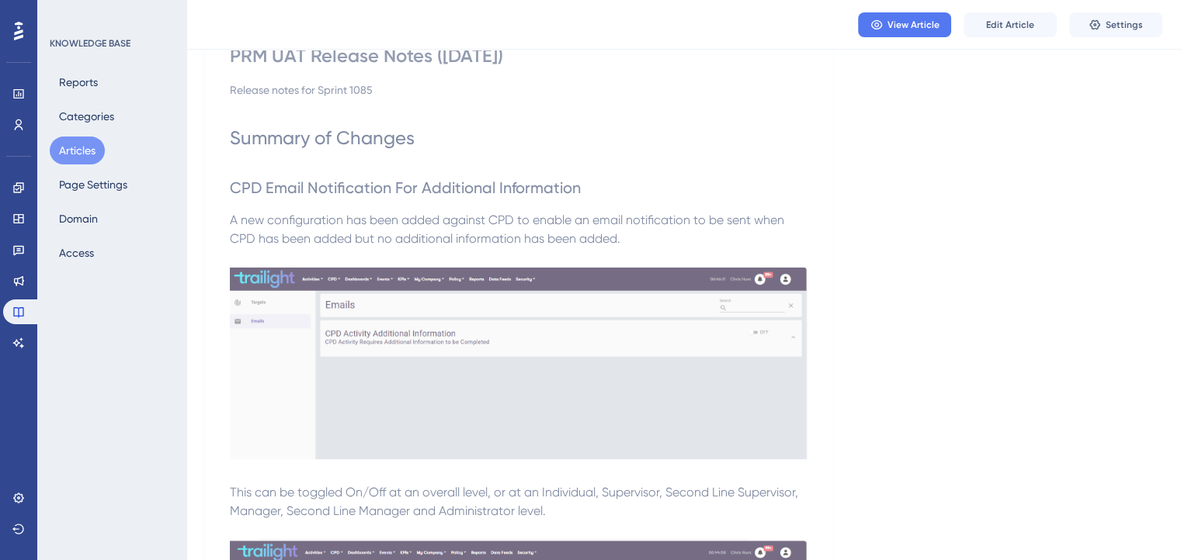
click at [257, 168] on h2 "CPD Email Notification For Additional Information" at bounding box center [519, 188] width 578 height 47
click at [904, 32] on button "View Article" at bounding box center [904, 24] width 93 height 25
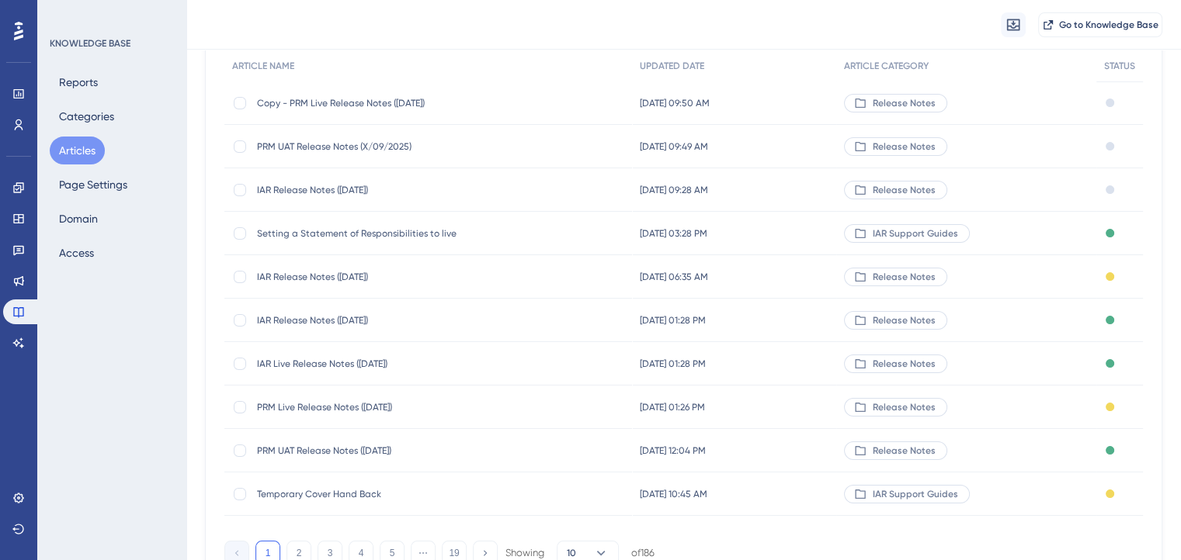
scroll to position [78, 0]
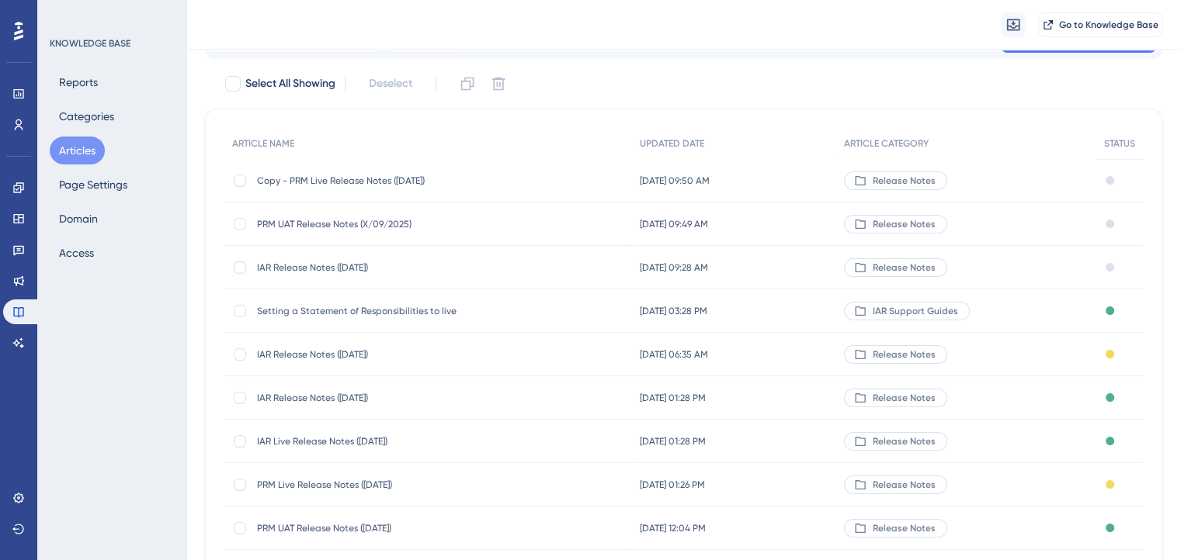
click at [332, 182] on span "Copy - PRM Live Release Notes ([DATE])" at bounding box center [381, 181] width 248 height 12
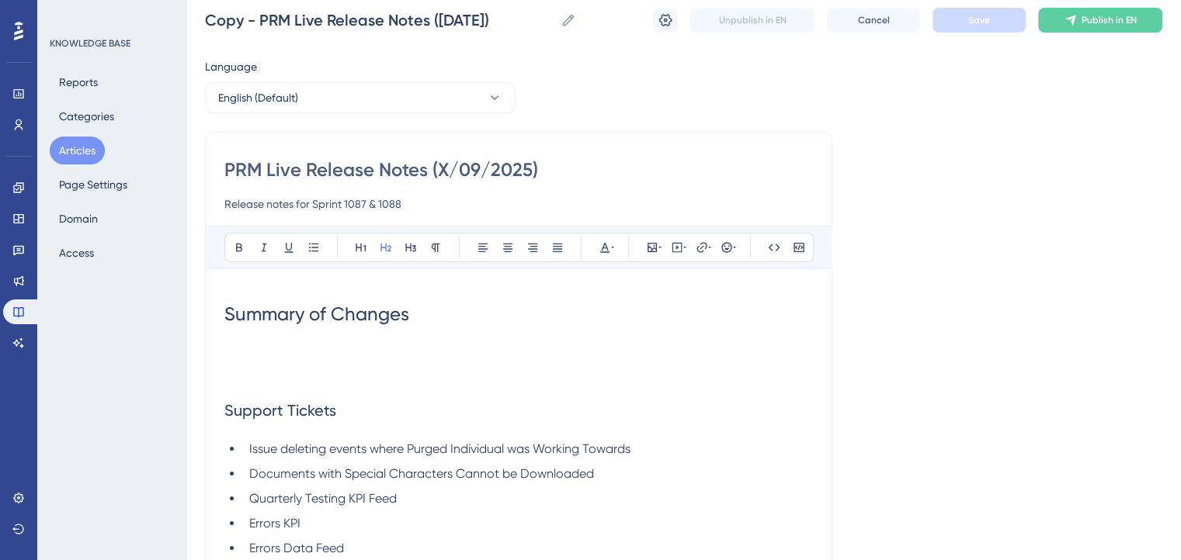
click at [286, 345] on h2 at bounding box center [518, 364] width 588 height 47
click at [286, 344] on h2 at bounding box center [518, 364] width 588 height 47
click at [269, 330] on h1 "Summary of Changes" at bounding box center [518, 314] width 588 height 53
click at [265, 345] on h2 at bounding box center [518, 364] width 588 height 47
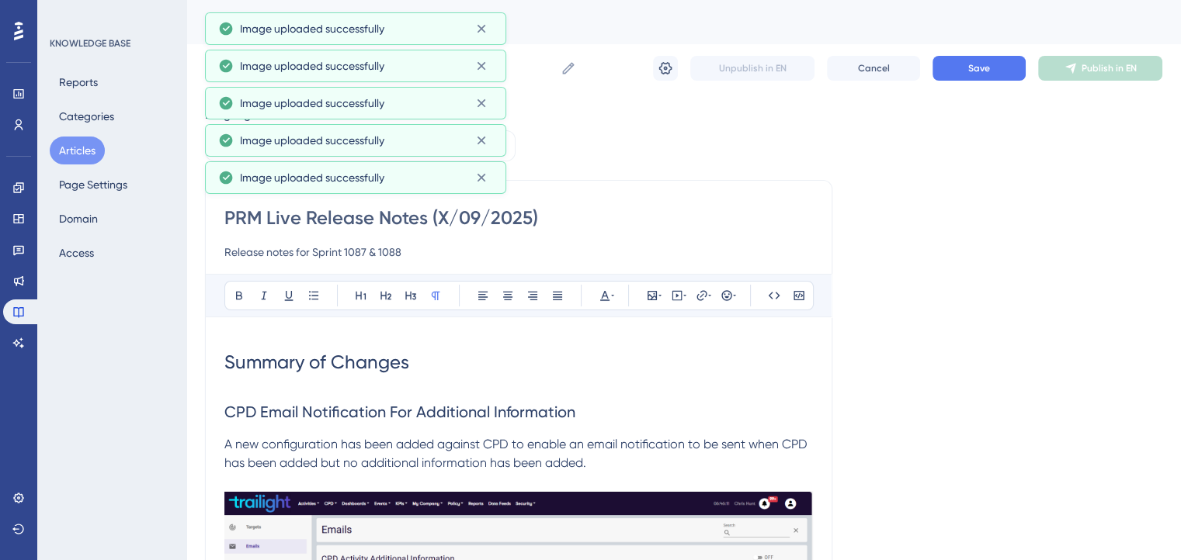
scroll to position [0, 0]
click at [404, 252] on input "Release notes for Sprint 1087 & 1088" at bounding box center [518, 252] width 588 height 19
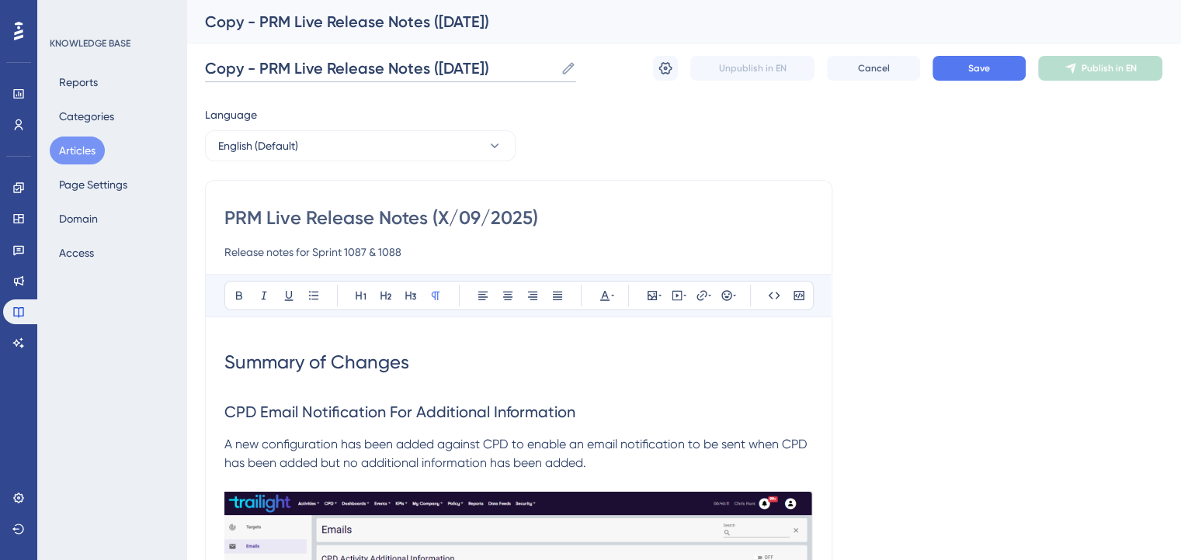
drag, startPoint x: 262, startPoint y: 65, endPoint x: 191, endPoint y: 76, distance: 71.5
click at [416, 65] on input "PRM Live Release Notes ([DATE])" at bounding box center [353, 68] width 296 height 22
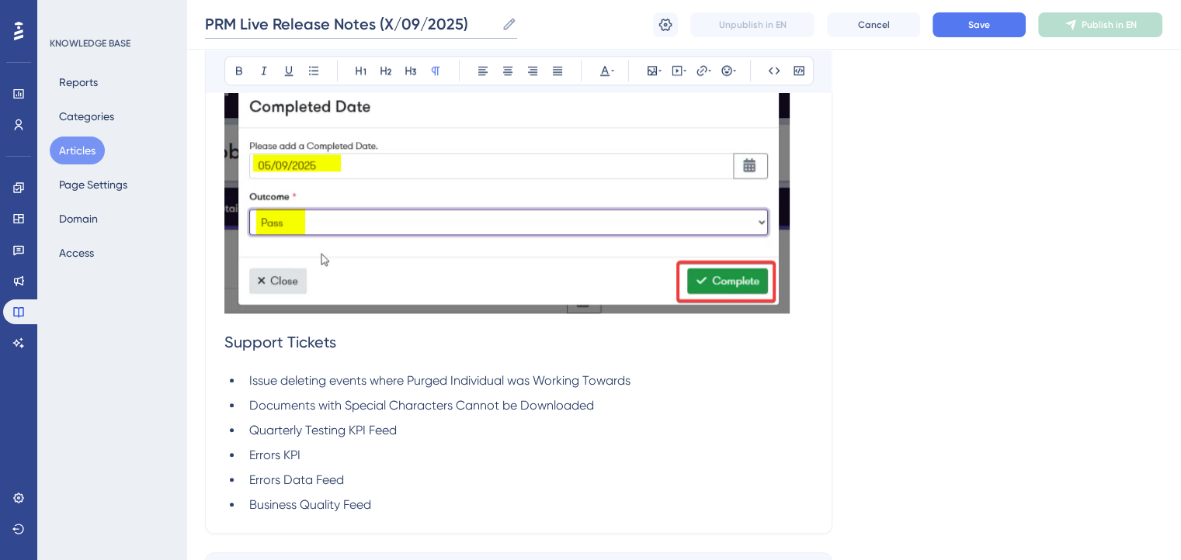
scroll to position [1745, 0]
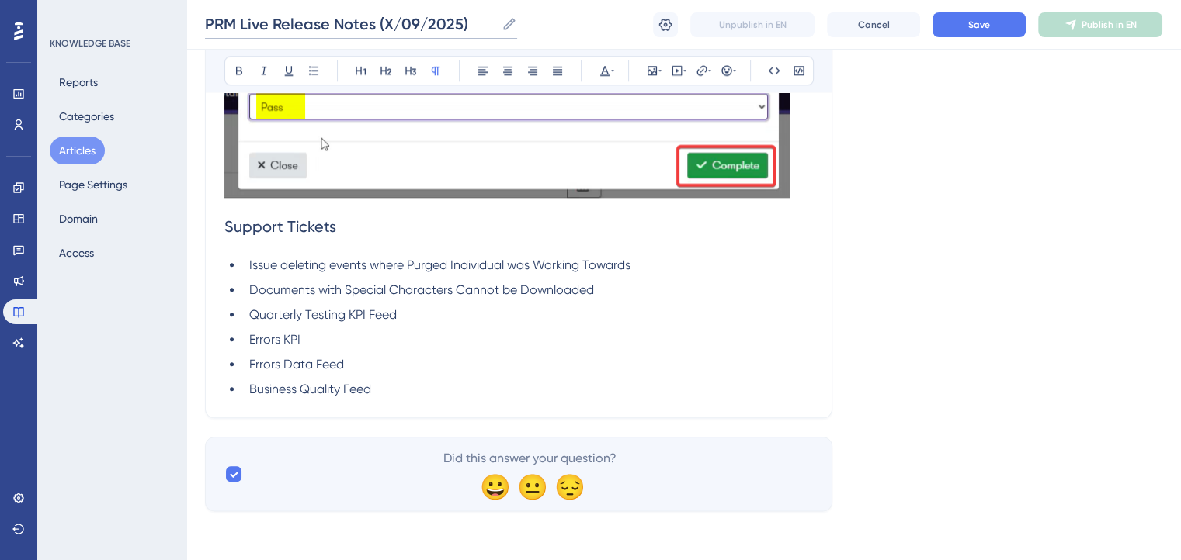
type input "PRM Live Release Notes (X/09/2025)"
click at [398, 395] on li "Business Quality Feed" at bounding box center [528, 389] width 570 height 19
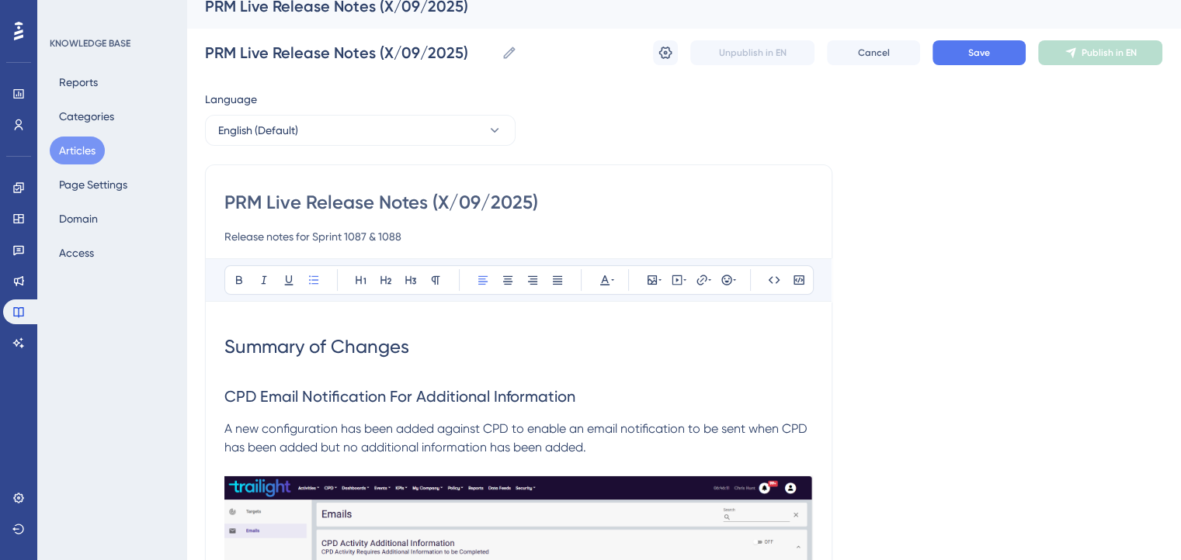
scroll to position [0, 0]
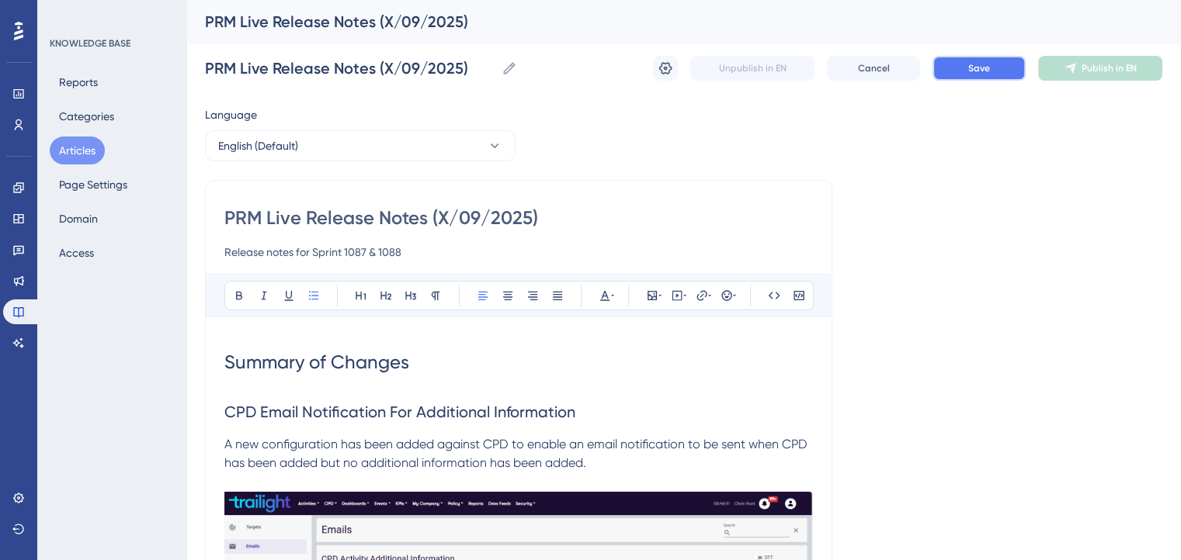
click at [979, 66] on span "Save" at bounding box center [979, 68] width 22 height 12
